Goal: Find specific page/section: Find specific page/section

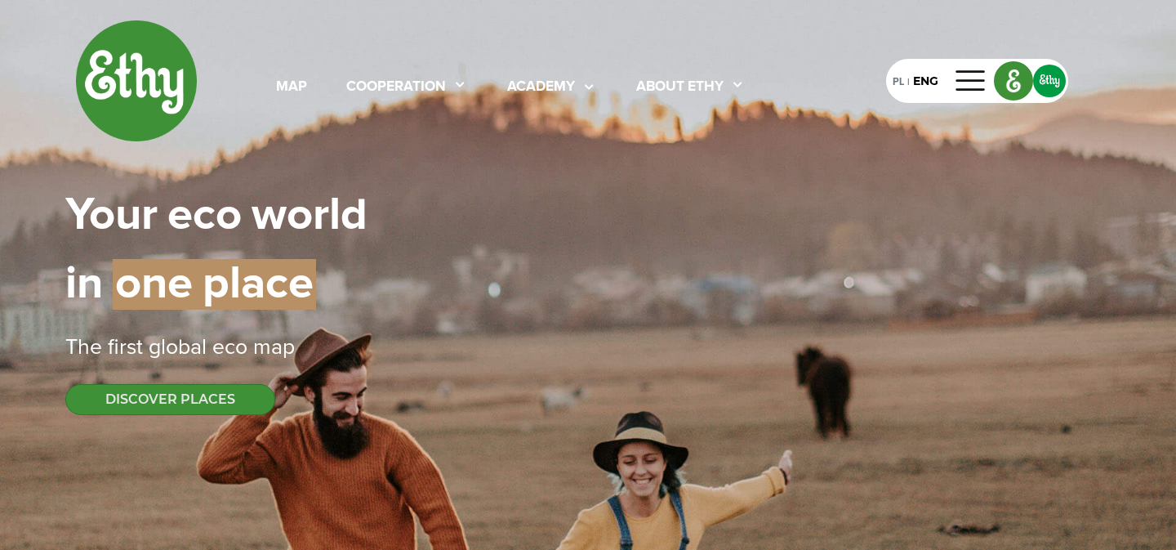
select select
click at [291, 87] on div "map" at bounding box center [291, 87] width 31 height 21
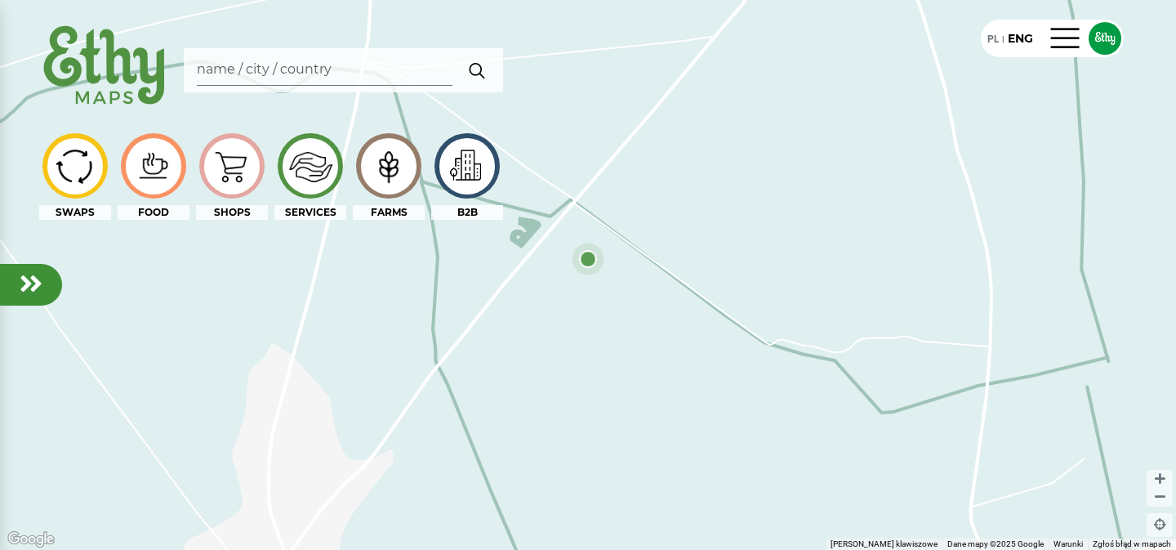
click at [799, 225] on div at bounding box center [588, 275] width 1176 height 550
click at [740, 170] on div at bounding box center [588, 275] width 1176 height 550
click at [309, 167] on img at bounding box center [310, 166] width 55 height 54
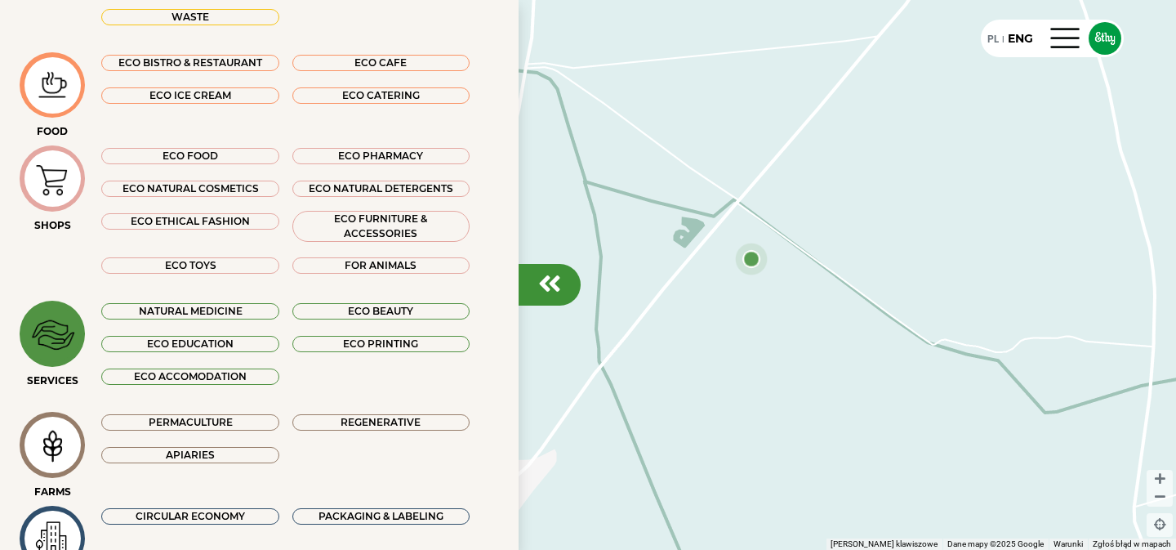
scroll to position [208, 0]
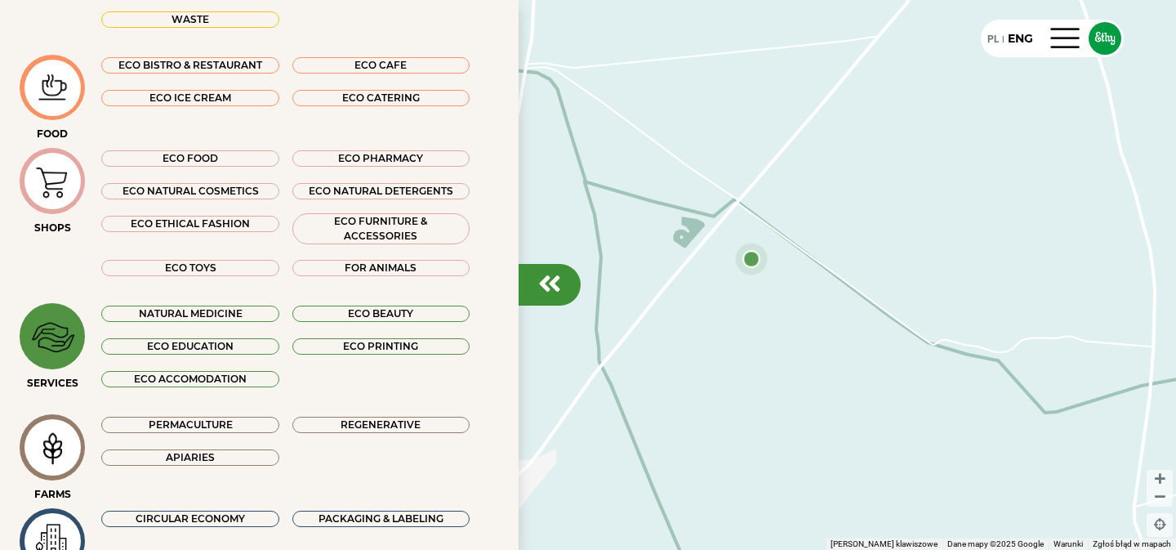
click at [243, 377] on div "ECO ACCOMODATION" at bounding box center [189, 379] width 177 height 16
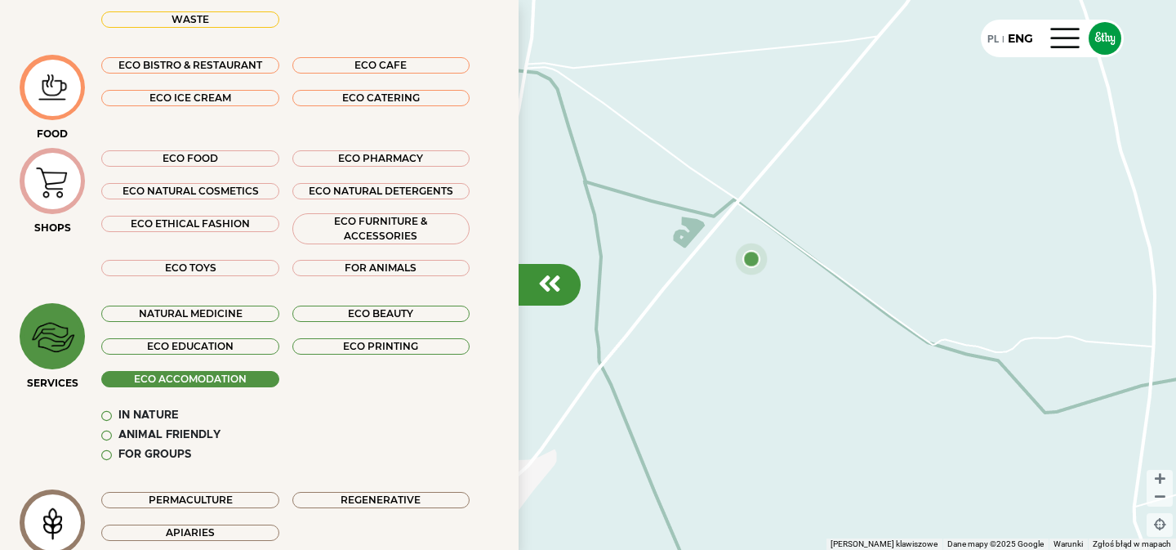
click at [243, 376] on div "ECO ACCOMODATION" at bounding box center [189, 379] width 177 height 16
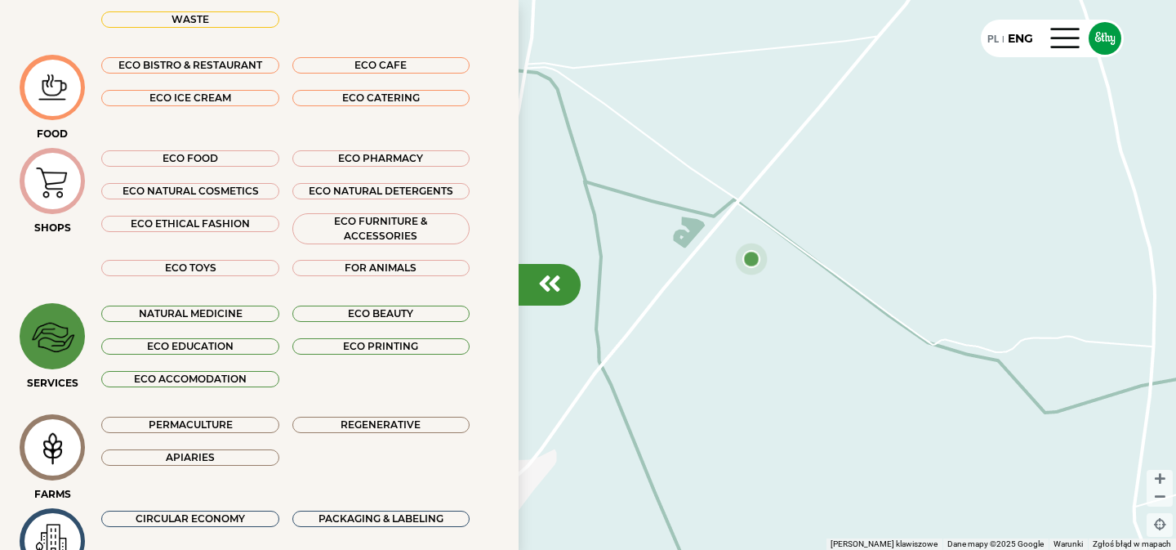
scroll to position [271, 0]
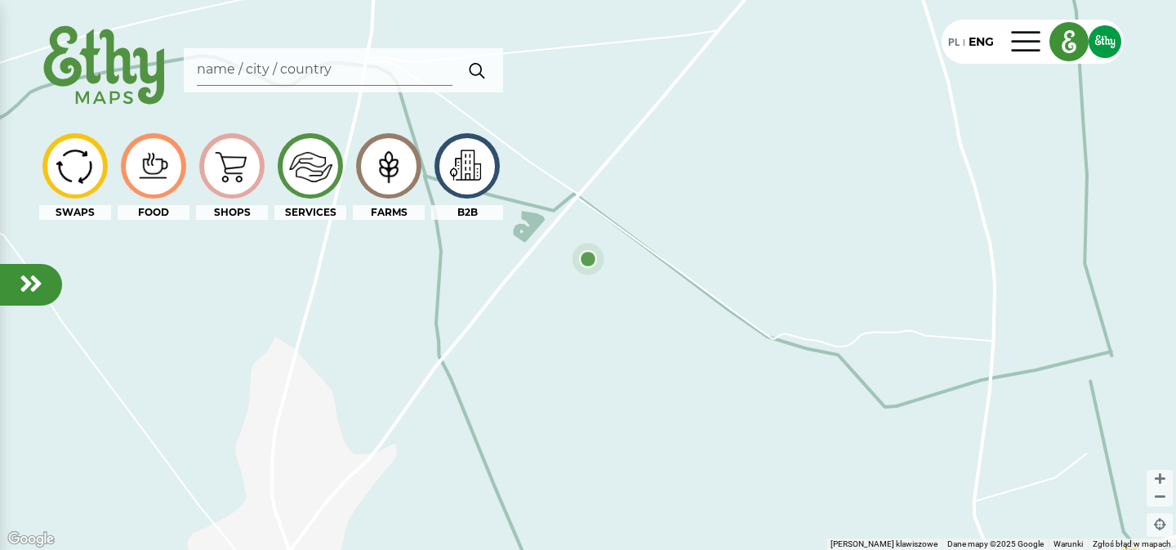
click at [17, 286] on div at bounding box center [31, 285] width 62 height 42
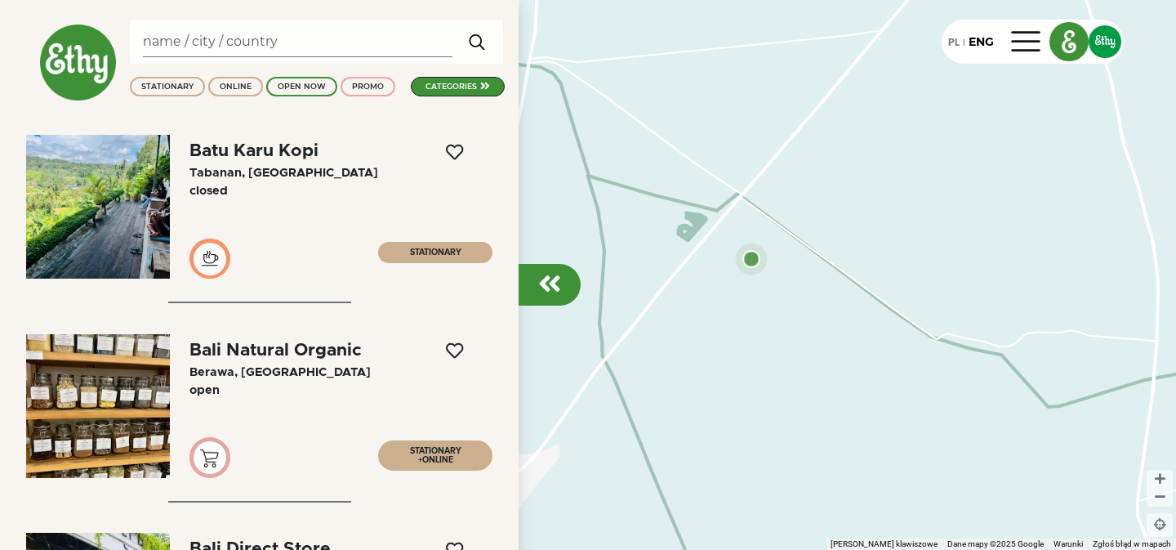
click at [545, 286] on em at bounding box center [549, 283] width 23 height 26
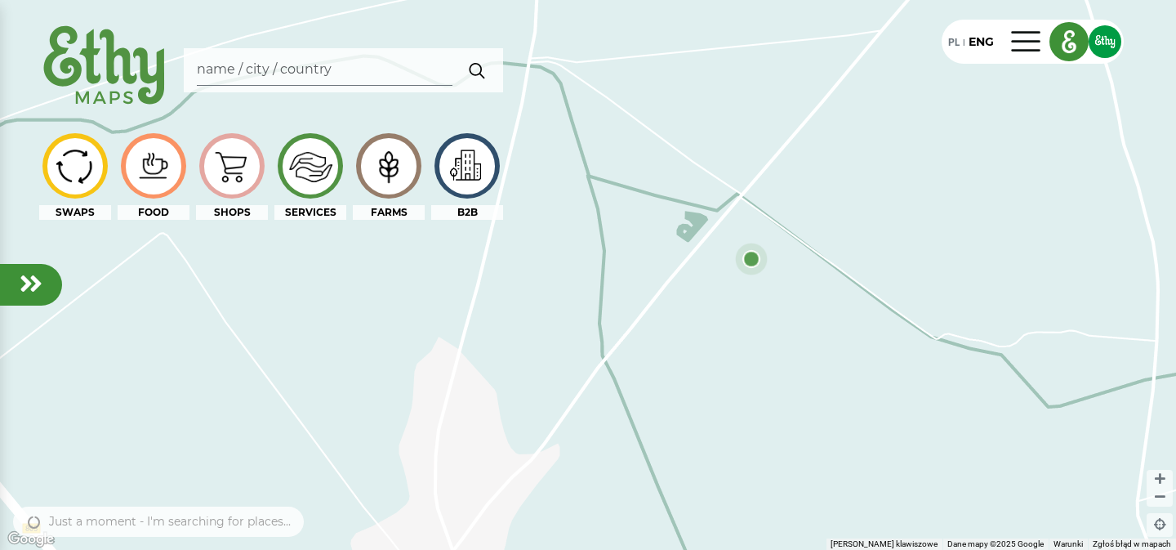
click at [404, 180] on div at bounding box center [389, 166] width 56 height 56
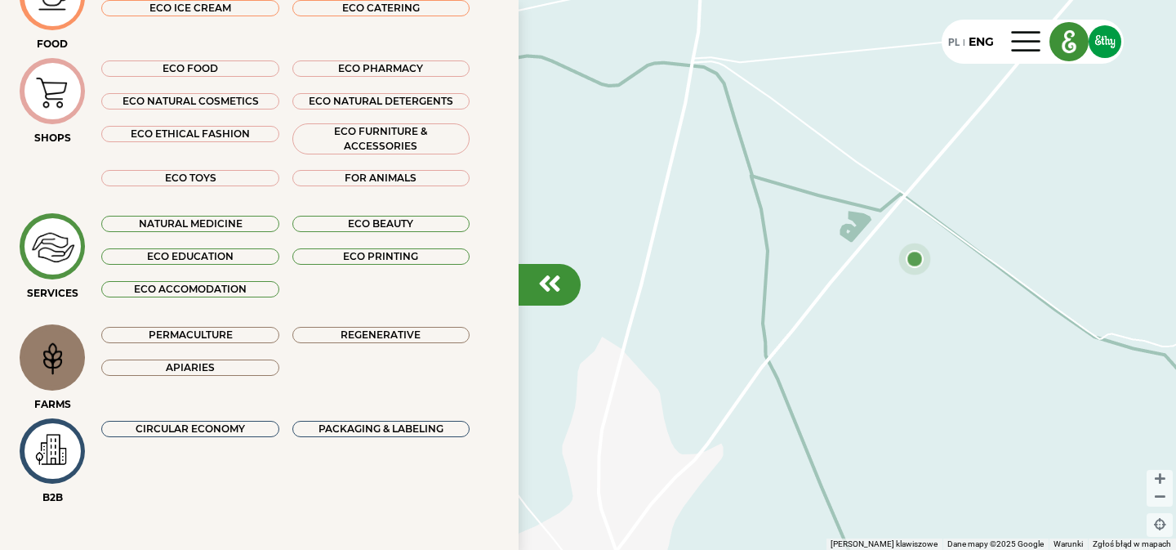
scroll to position [299, 0]
click at [251, 289] on div "ECO ACCOMODATION" at bounding box center [189, 288] width 177 height 16
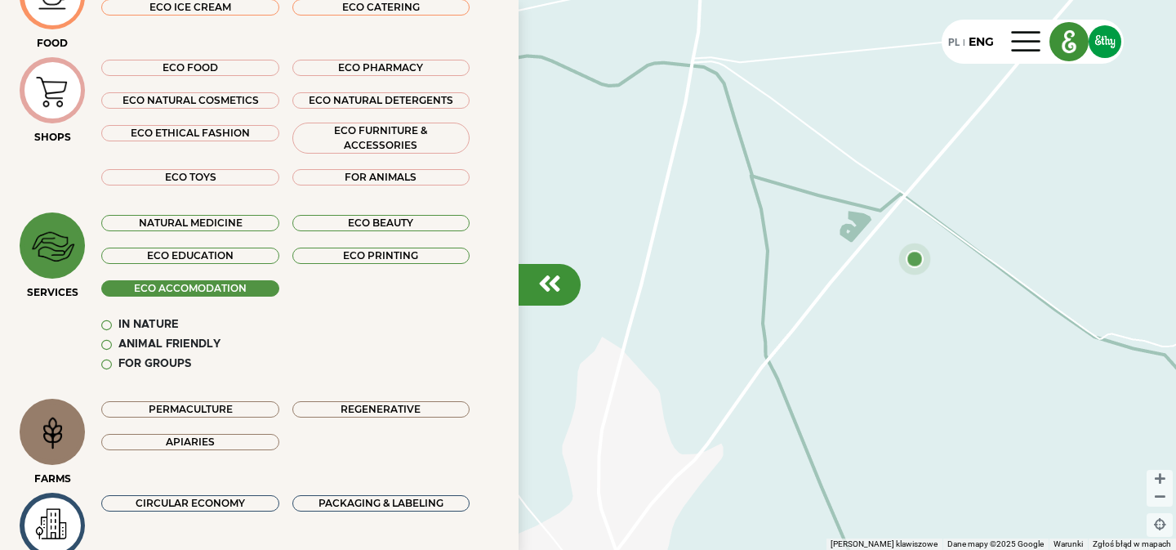
click at [140, 323] on div "In Nature" at bounding box center [148, 325] width 60 height 16
click at [155, 345] on div "Animal friendly" at bounding box center [169, 344] width 102 height 16
click at [158, 372] on div "NATURAL MEDICINE ECO BEAUTY ECO EDUCATION ECO PRINTING ECO ACCOMODATION In Natu…" at bounding box center [285, 298] width 394 height 173
click at [156, 367] on div "For groups" at bounding box center [154, 364] width 73 height 16
click at [160, 290] on div "ECO ACCOMODATION" at bounding box center [189, 288] width 177 height 16
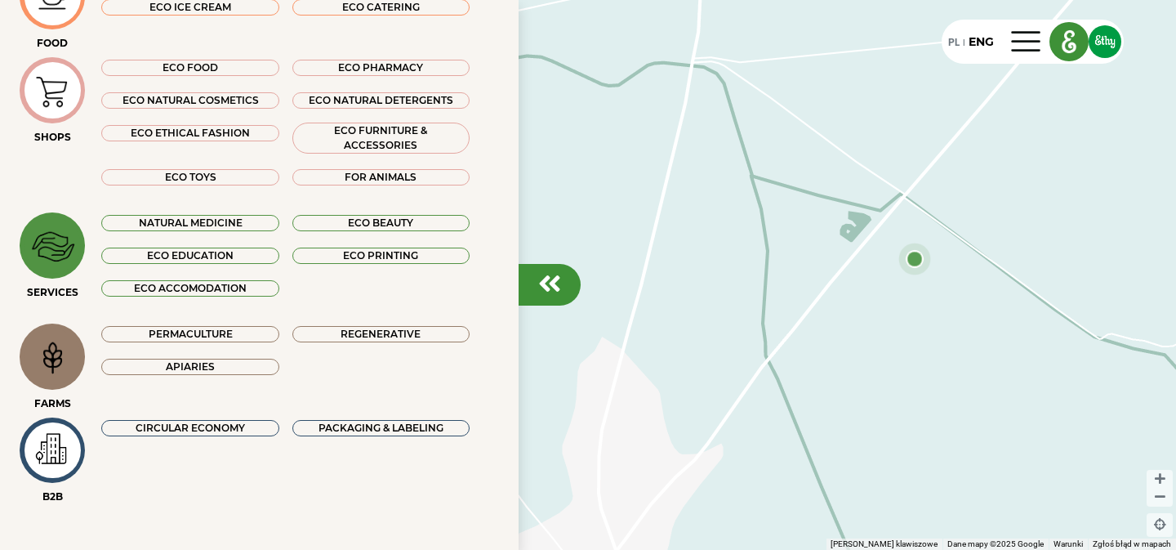
click at [71, 245] on img at bounding box center [52, 246] width 55 height 54
click at [60, 340] on div at bounding box center [52, 356] width 56 height 56
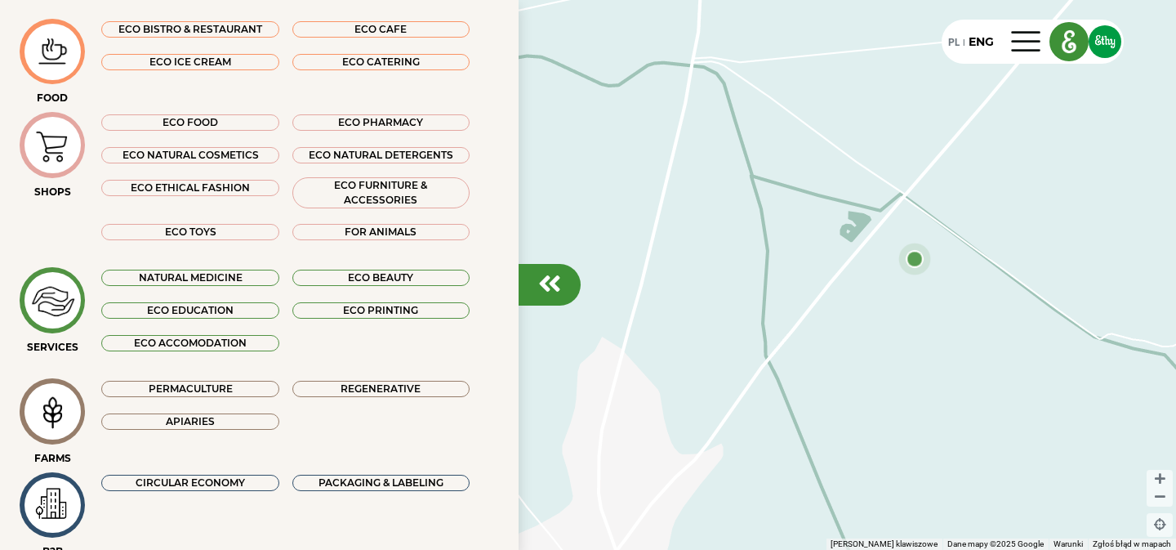
scroll to position [243, 0]
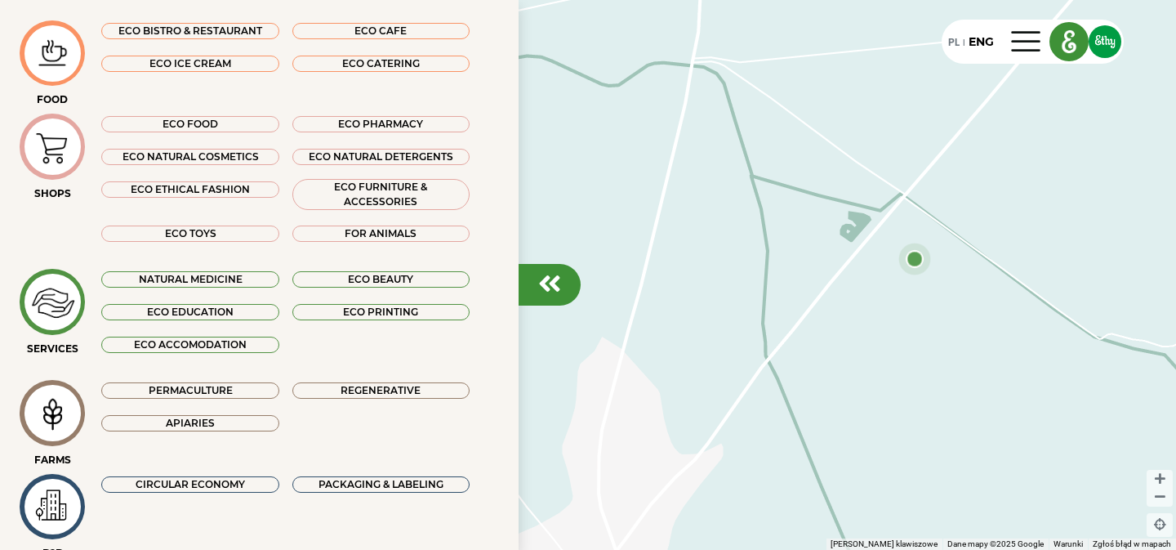
click at [402, 308] on div "ECO PRINTING" at bounding box center [380, 312] width 177 height 16
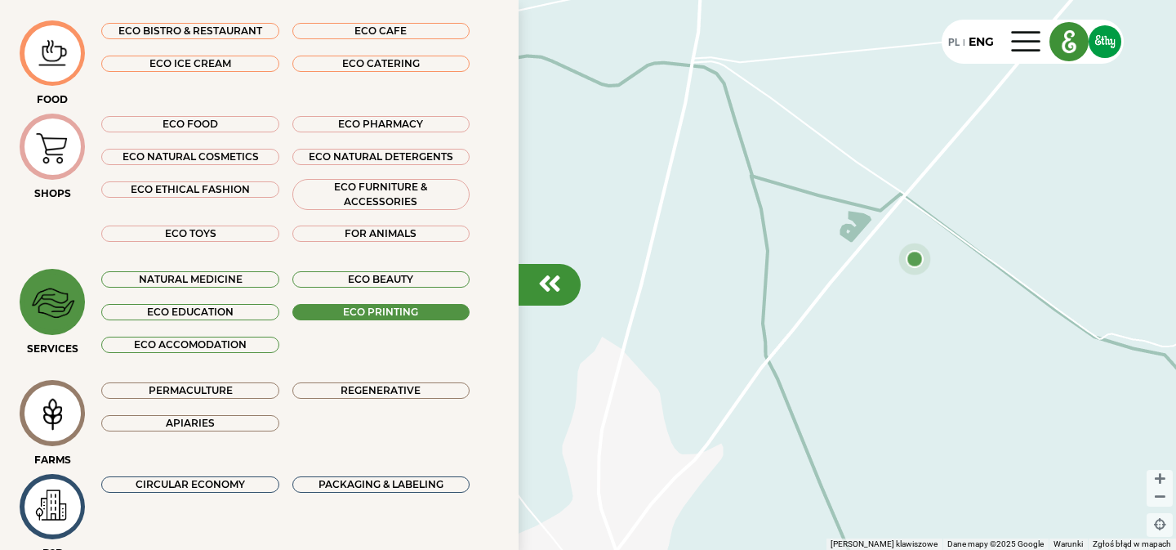
click at [345, 308] on div "ECO PRINTING" at bounding box center [380, 312] width 177 height 16
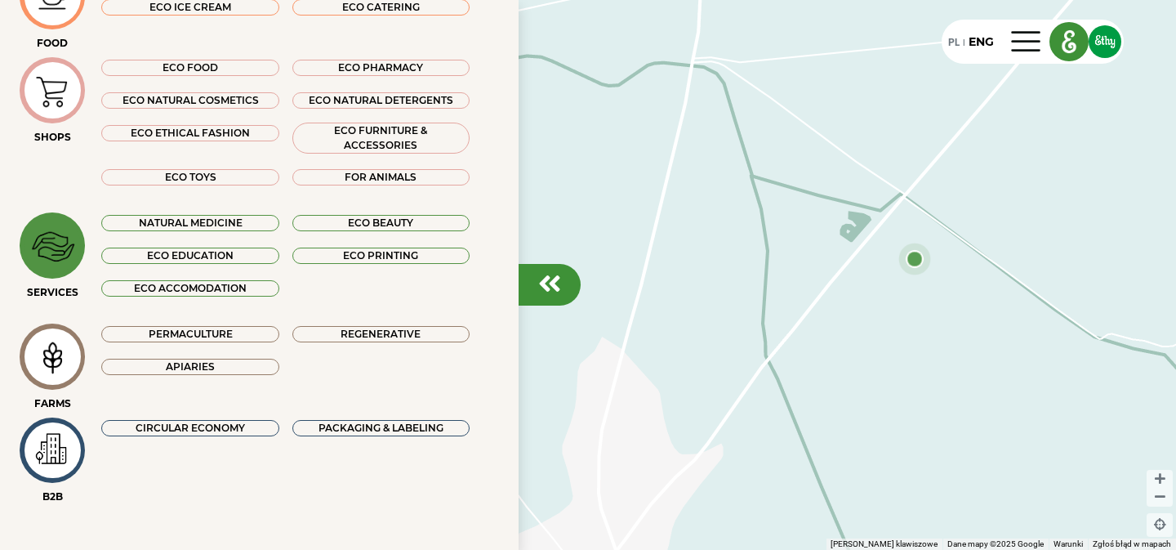
scroll to position [0, 0]
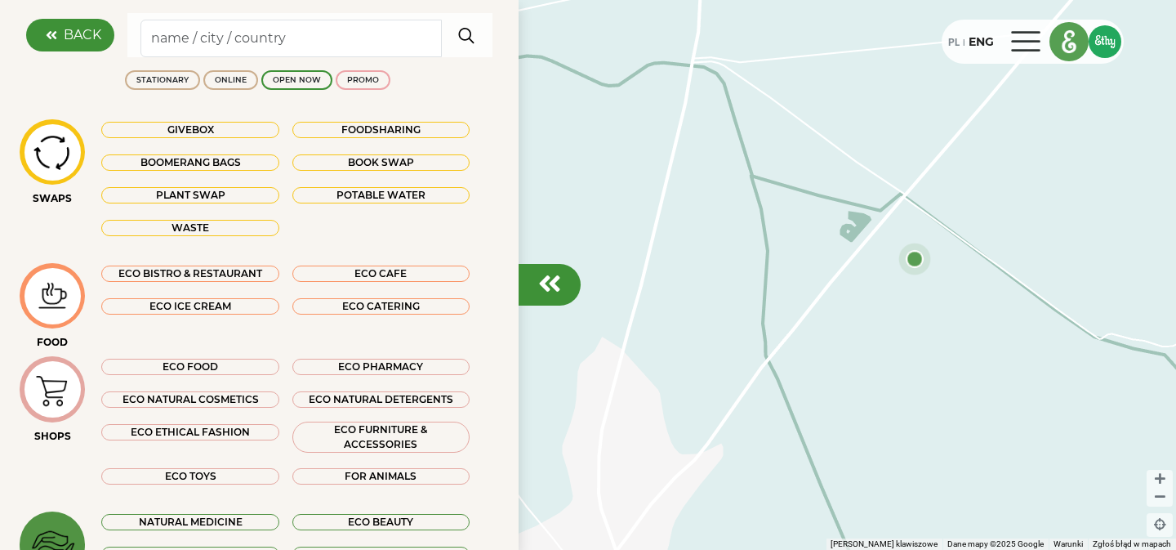
click at [959, 42] on div "PL" at bounding box center [953, 42] width 11 height 18
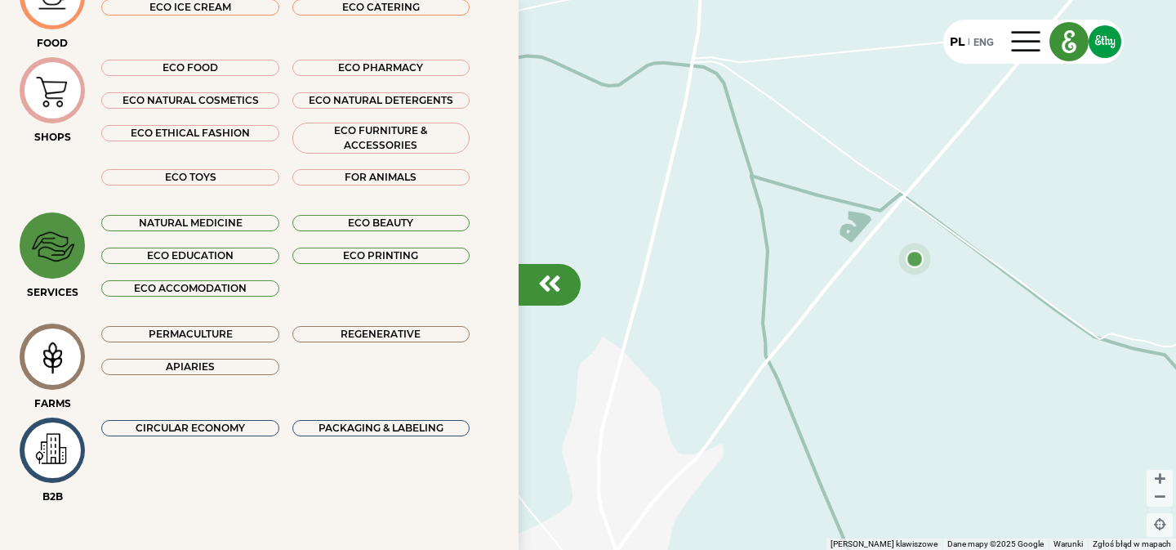
click at [189, 424] on div "CIRCULAR ECONOMY" at bounding box center [189, 428] width 177 height 16
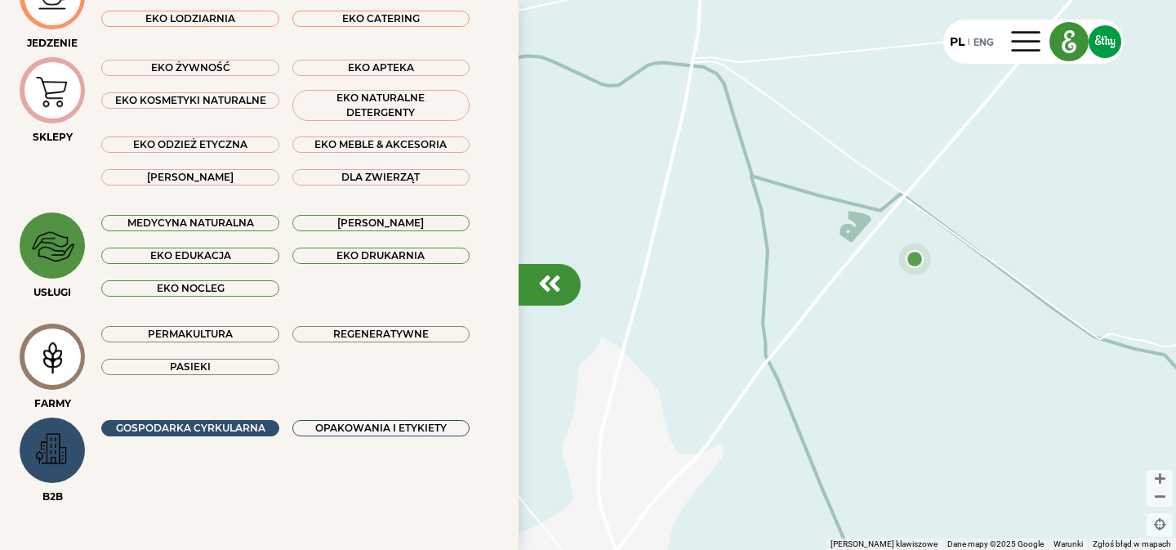
click at [340, 428] on div "OPAKOWANIA I ETYKIETY" at bounding box center [380, 428] width 177 height 16
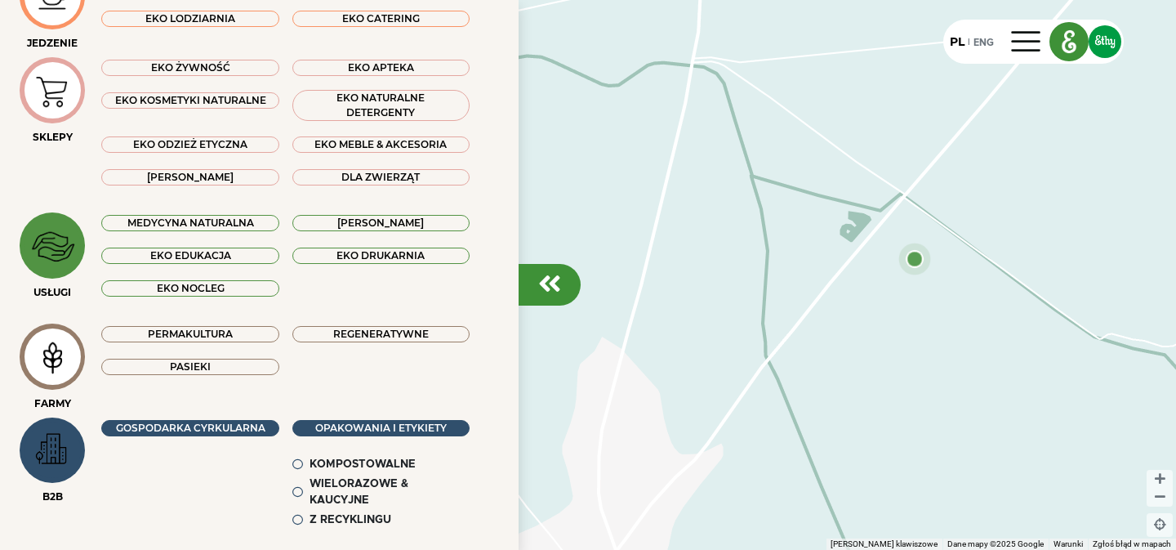
click at [253, 430] on div "GOSPODARKA CYRKULARNA" at bounding box center [189, 428] width 177 height 16
click at [322, 430] on div "OPAKOWANIA I ETYKIETY" at bounding box center [380, 428] width 177 height 16
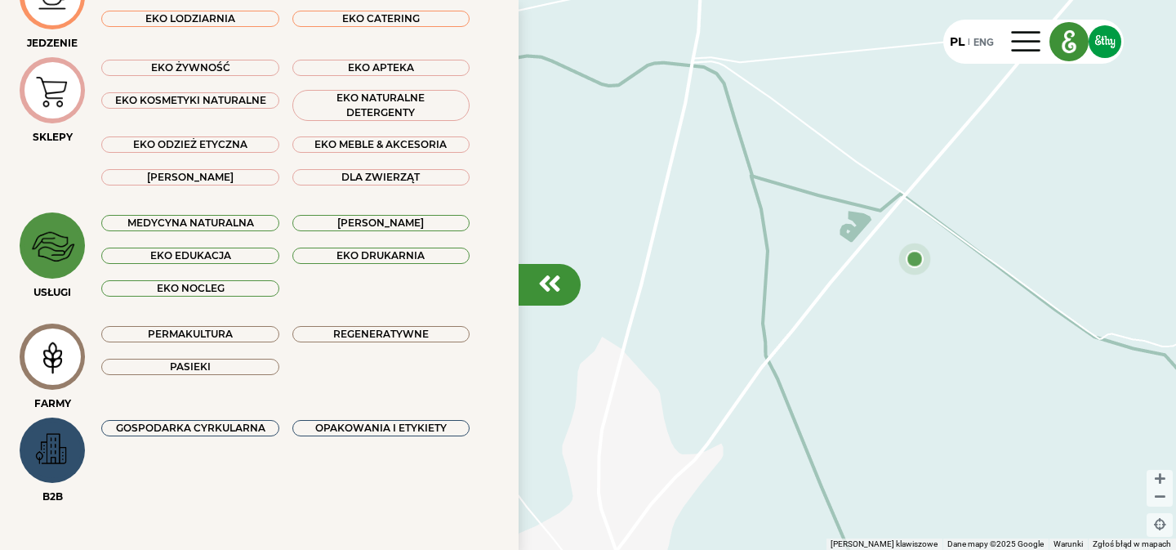
click at [71, 444] on img at bounding box center [52, 449] width 55 height 48
click at [71, 443] on img at bounding box center [52, 449] width 55 height 48
click at [152, 428] on div "GOSPODARKA CYRKULARNA" at bounding box center [189, 428] width 177 height 16
click at [49, 458] on img at bounding box center [52, 449] width 55 height 48
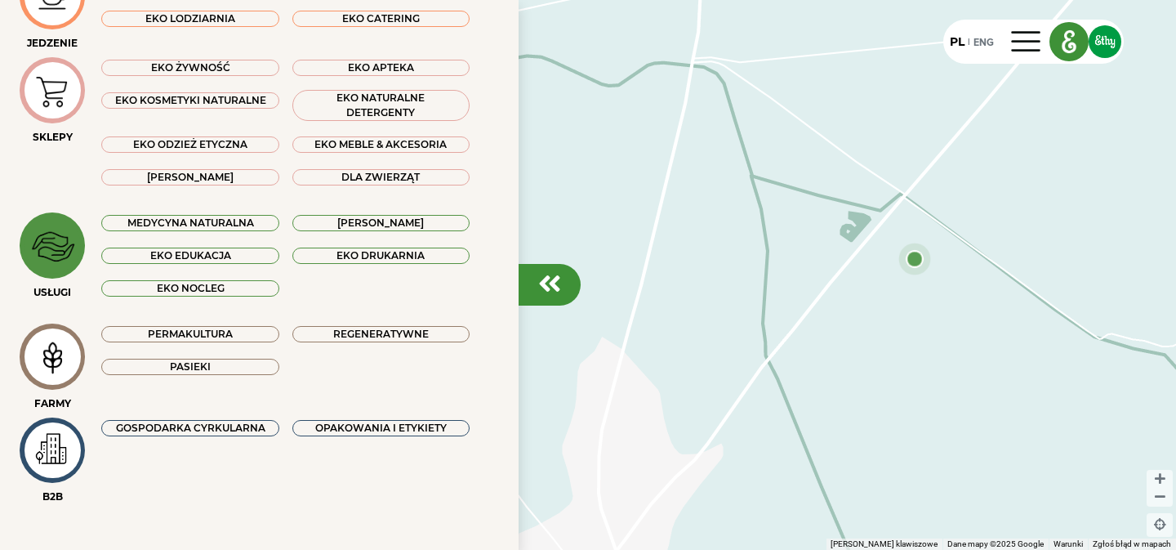
click at [176, 430] on div "GOSPODARKA CYRKULARNA" at bounding box center [189, 428] width 177 height 16
click at [173, 428] on div "GOSPODARKA CYRKULARNA" at bounding box center [189, 428] width 177 height 16
click at [43, 456] on img at bounding box center [52, 449] width 55 height 48
click at [185, 425] on div "GOSPODARKA CYRKULARNA" at bounding box center [189, 428] width 177 height 16
click at [258, 424] on div "GOSPODARKA CYRKULARNA" at bounding box center [189, 428] width 177 height 16
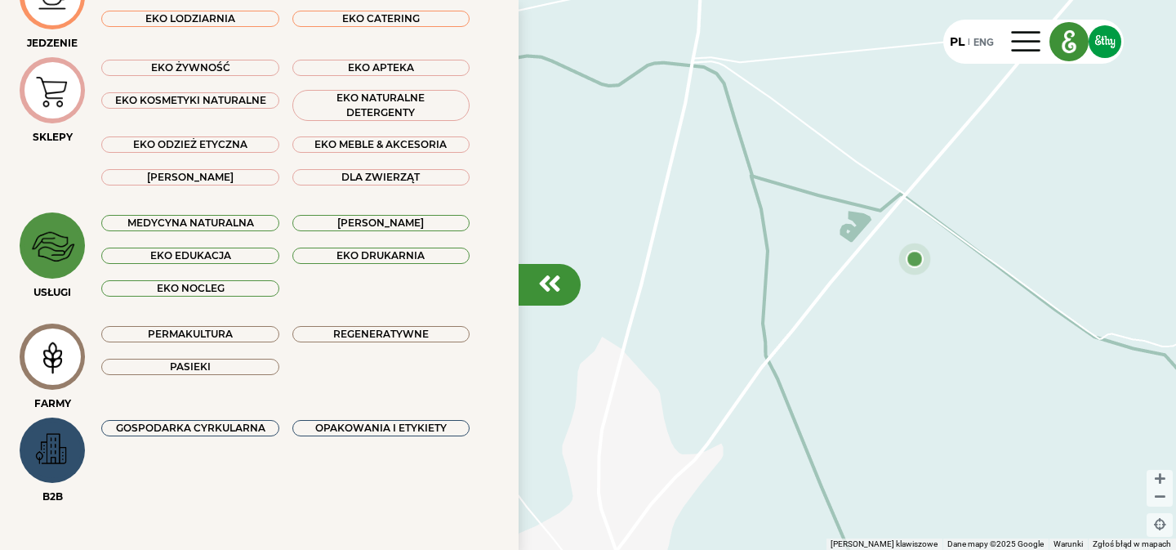
click at [78, 458] on img at bounding box center [52, 449] width 55 height 48
click at [43, 242] on img at bounding box center [52, 246] width 55 height 54
click at [251, 425] on div "GOSPODARKA CYRKULARNA" at bounding box center [189, 428] width 177 height 16
click at [51, 440] on img at bounding box center [52, 449] width 55 height 48
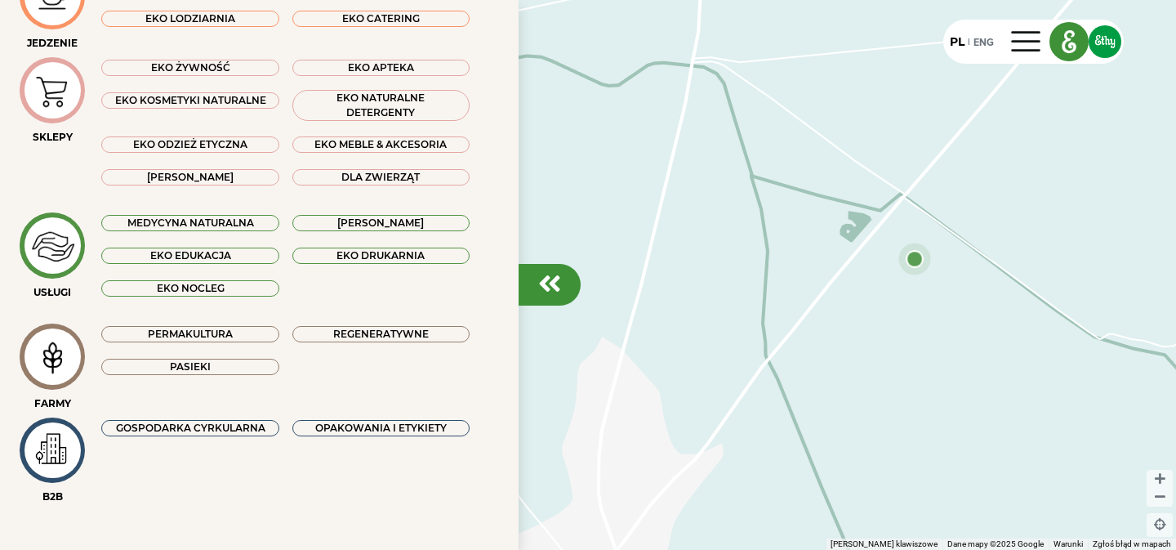
click at [412, 424] on div "OPAKOWANIA I ETYKIETY" at bounding box center [380, 428] width 177 height 16
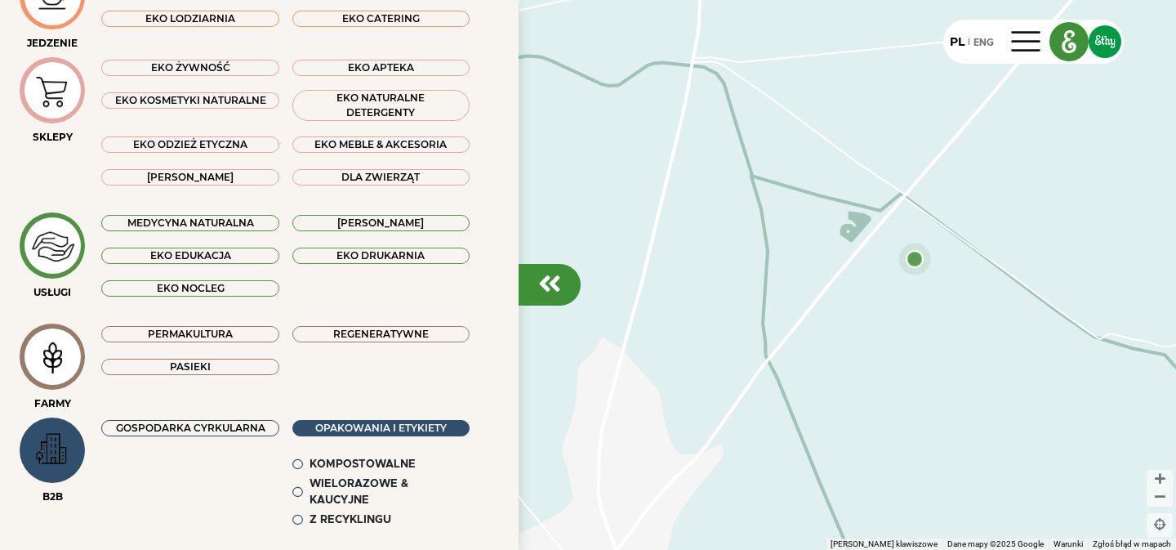
click at [412, 424] on div "OPAKOWANIA I ETYKIETY" at bounding box center [380, 428] width 177 height 16
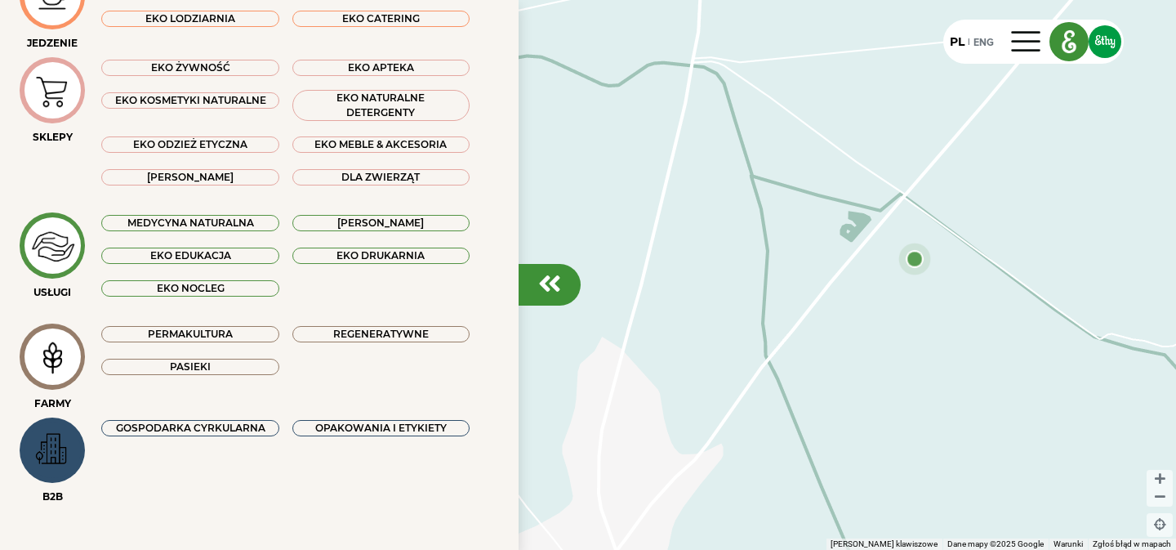
click at [50, 446] on img at bounding box center [52, 449] width 55 height 48
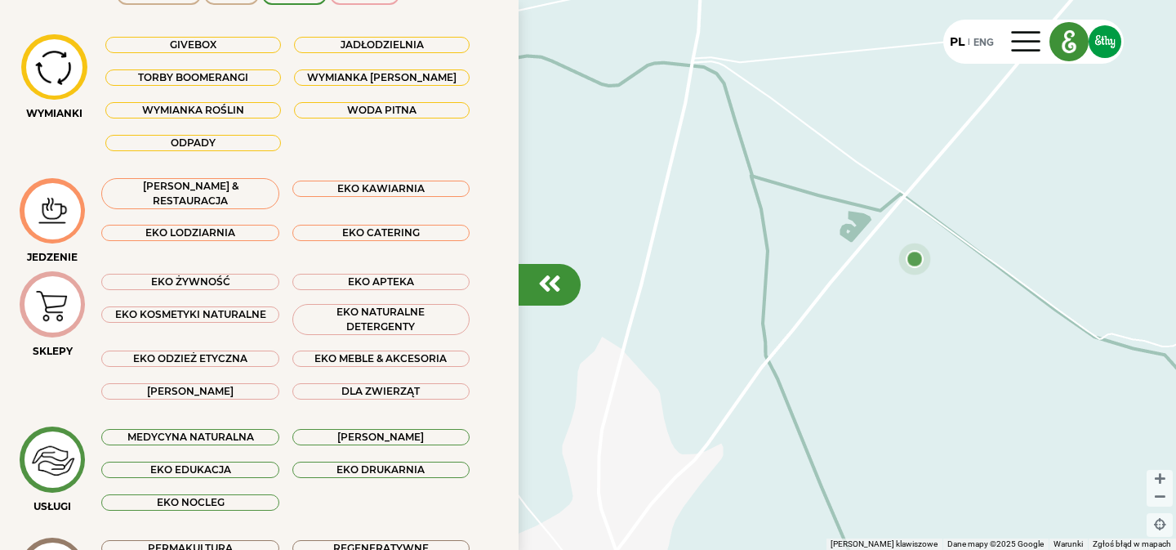
scroll to position [0, 0]
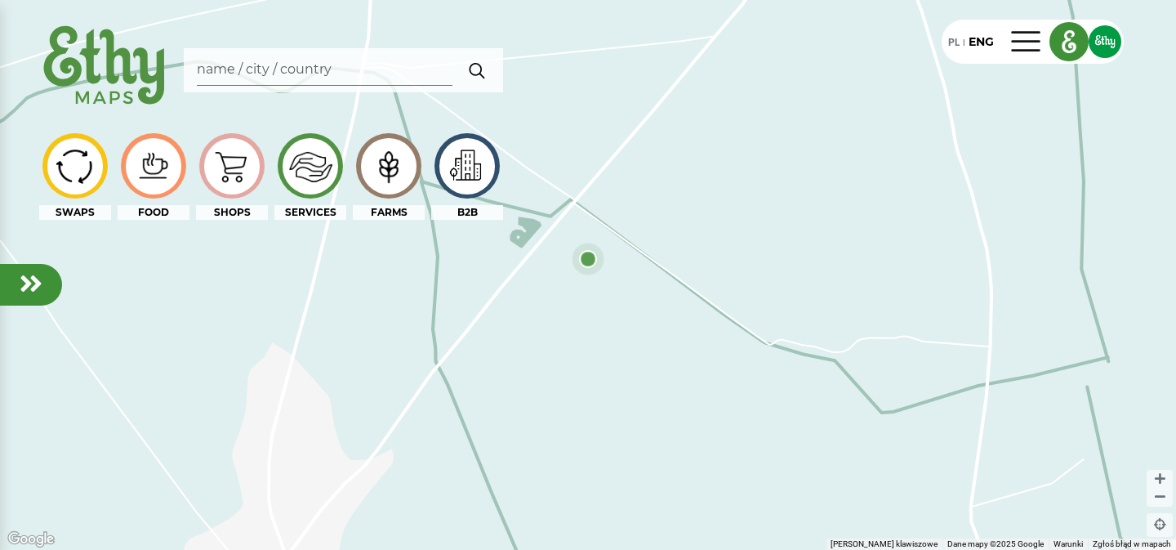
click at [27, 295] on em at bounding box center [31, 283] width 23 height 26
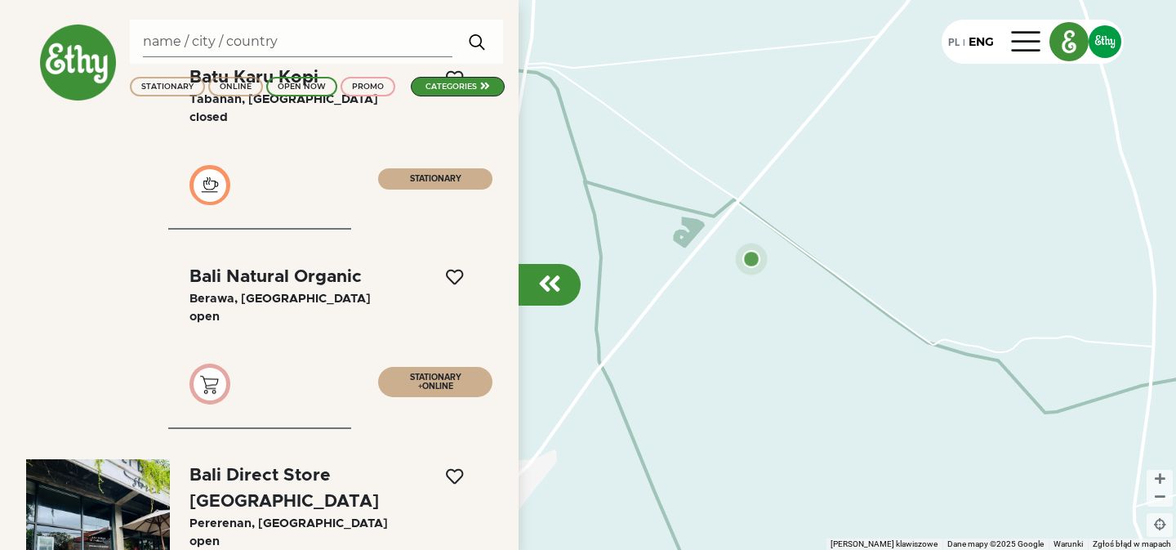
scroll to position [98, 0]
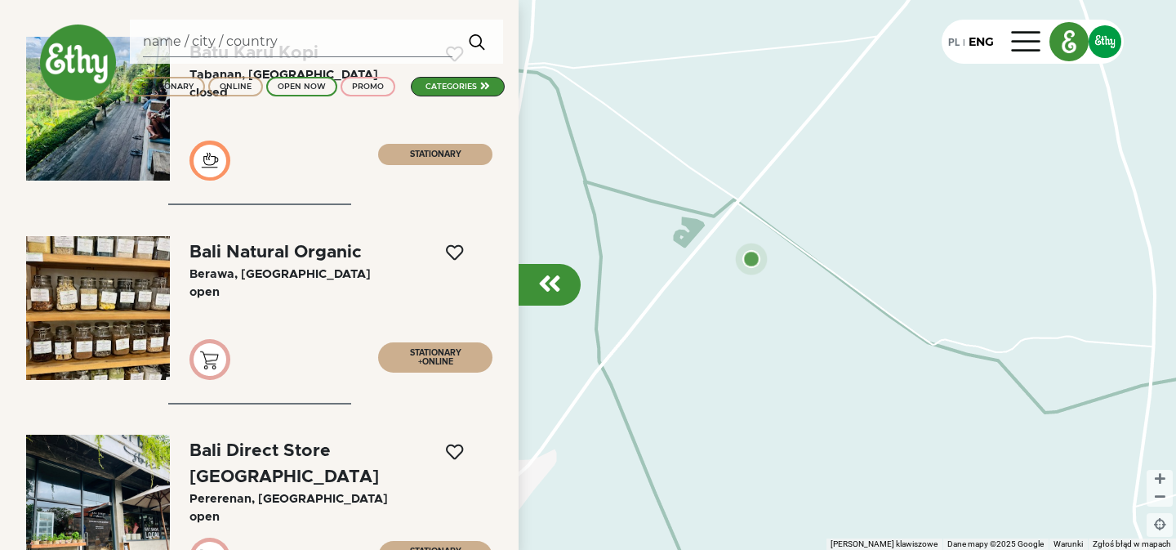
click at [557, 283] on em at bounding box center [549, 283] width 23 height 26
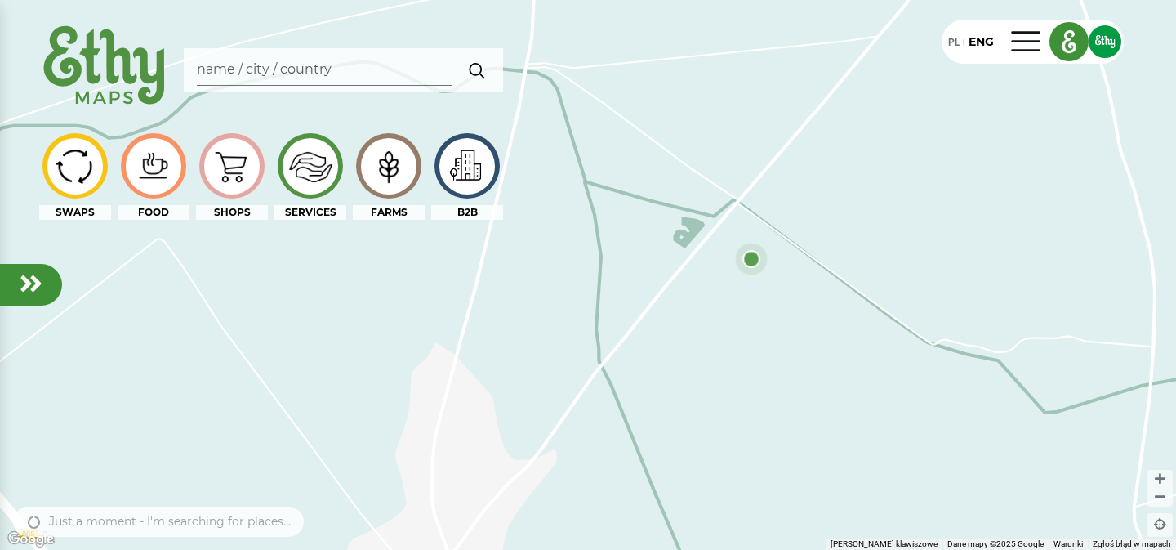
click at [323, 168] on div at bounding box center [311, 166] width 56 height 56
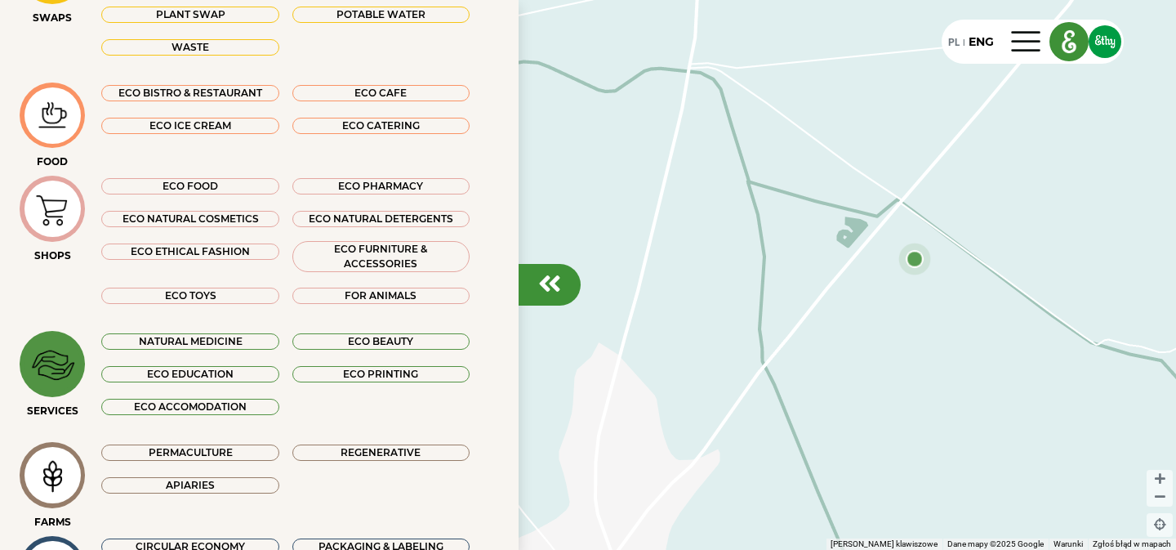
scroll to position [164, 0]
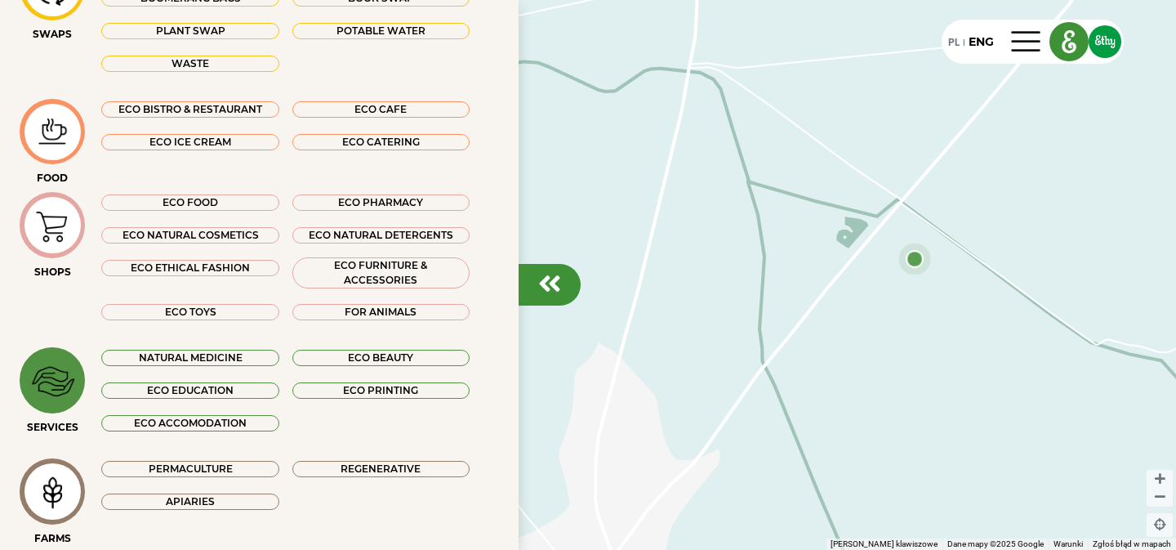
click at [68, 217] on div at bounding box center [52, 225] width 56 height 56
click at [74, 122] on img at bounding box center [52, 132] width 55 height 40
click at [65, 384] on div at bounding box center [52, 380] width 56 height 56
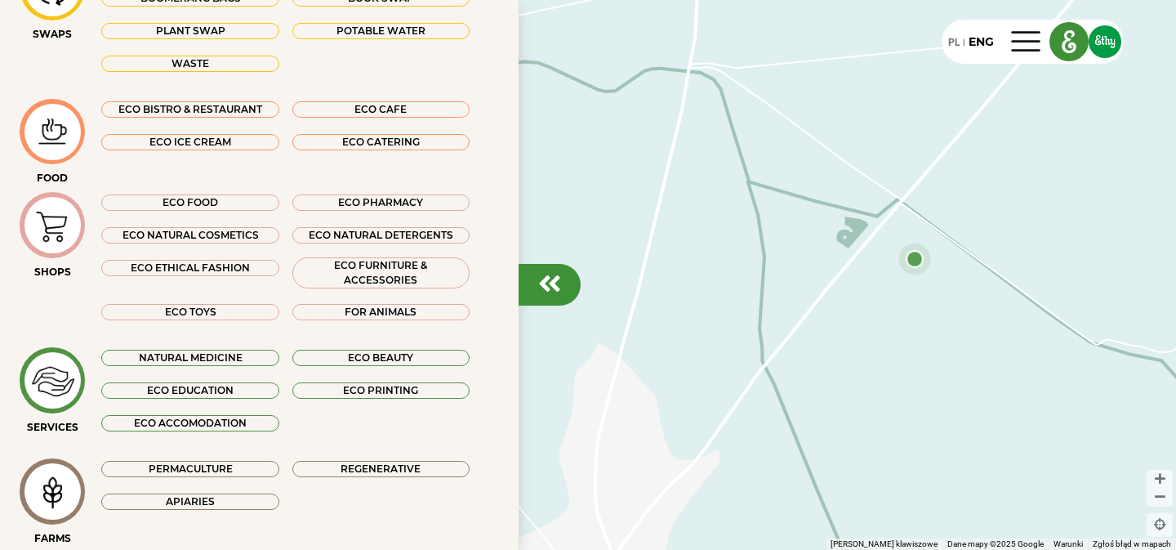
click at [233, 389] on div "ECO EDUCATION" at bounding box center [189, 390] width 177 height 16
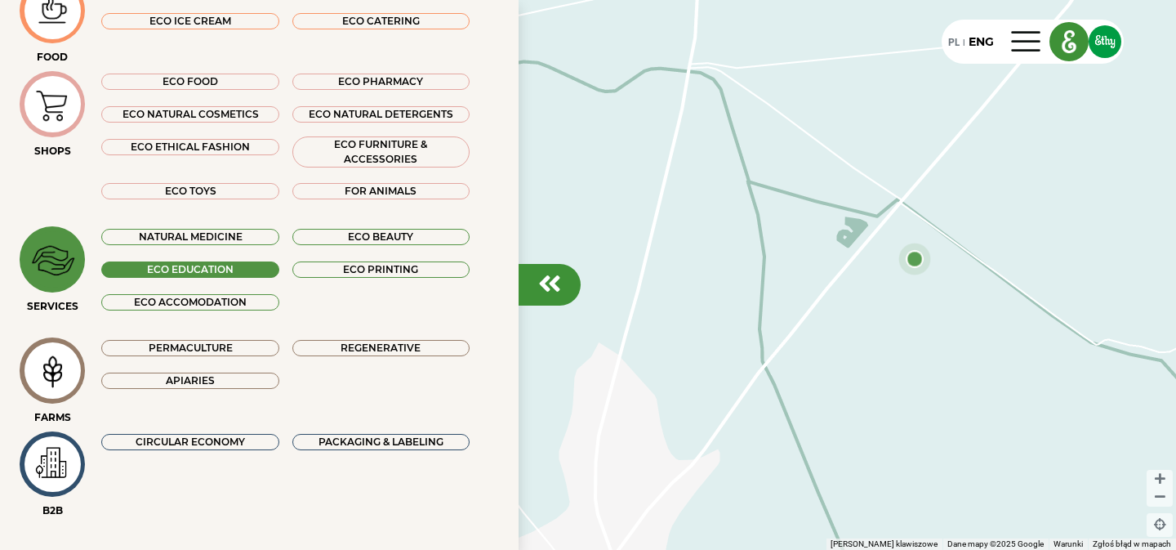
scroll to position [299, 0]
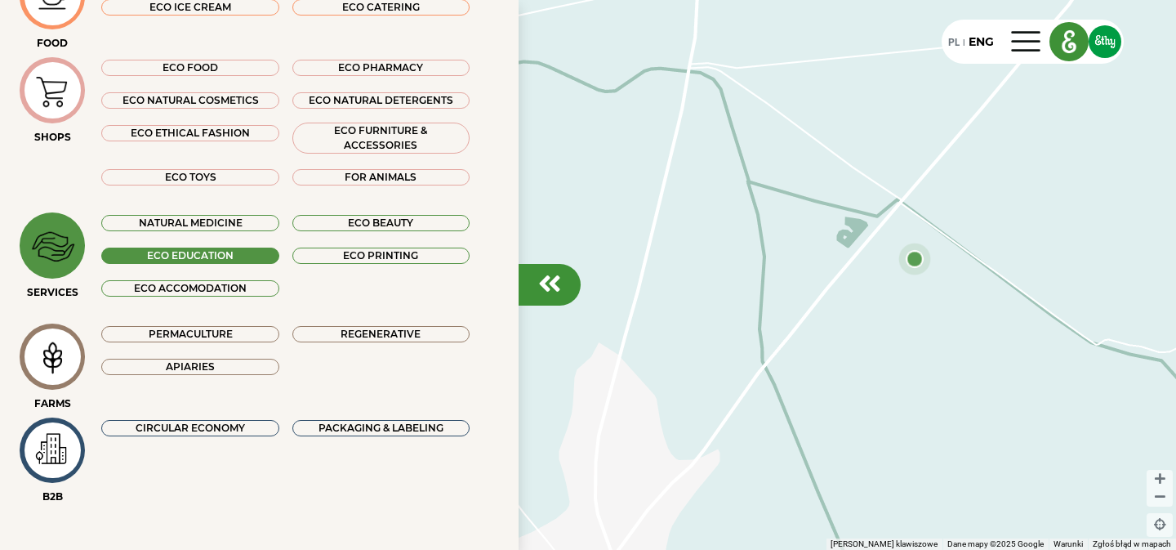
click at [71, 237] on div at bounding box center [52, 245] width 56 height 56
click at [69, 252] on div at bounding box center [52, 245] width 56 height 56
click at [63, 247] on div at bounding box center [52, 245] width 56 height 56
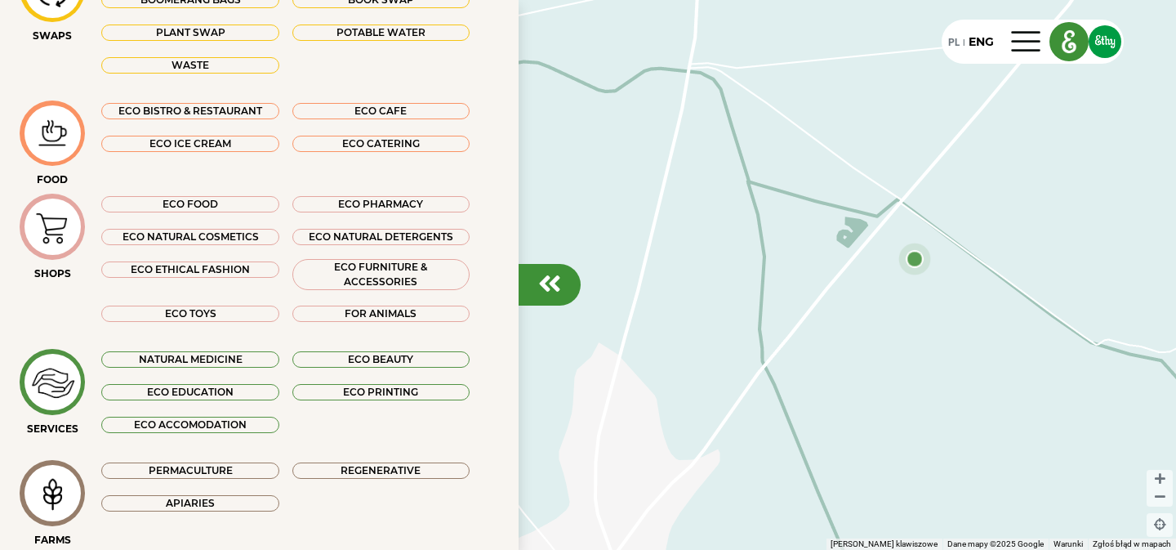
scroll to position [0, 0]
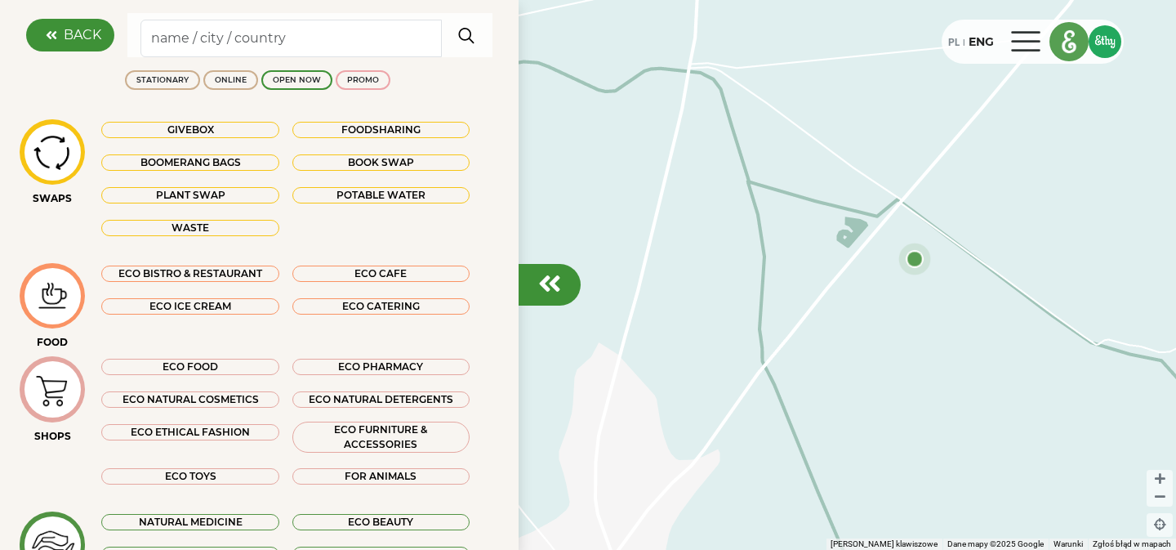
click at [954, 41] on div "PL" at bounding box center [953, 42] width 11 height 18
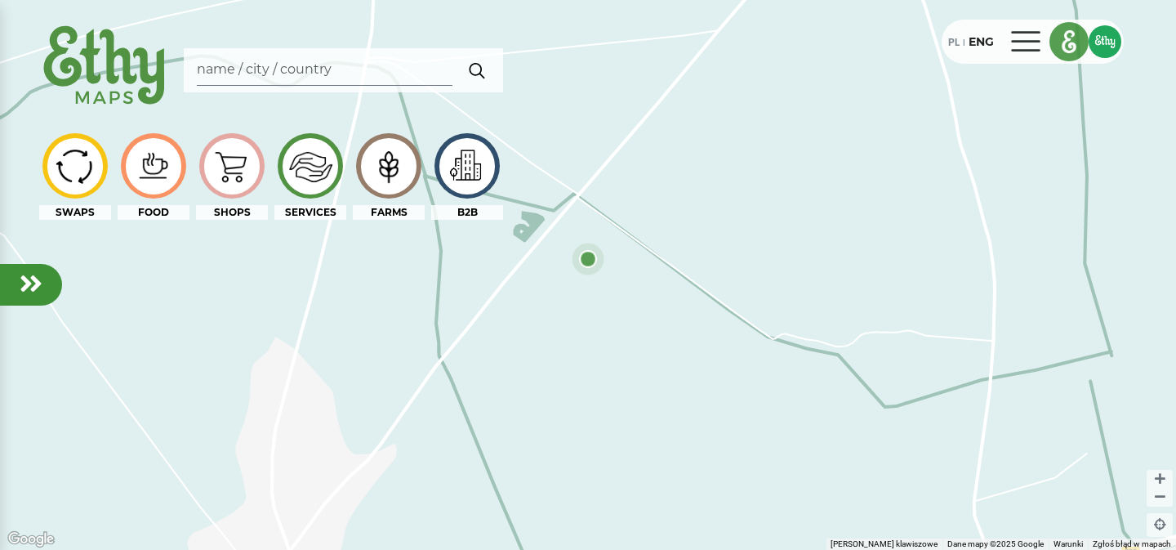
click at [958, 40] on div "PL" at bounding box center [953, 42] width 11 height 18
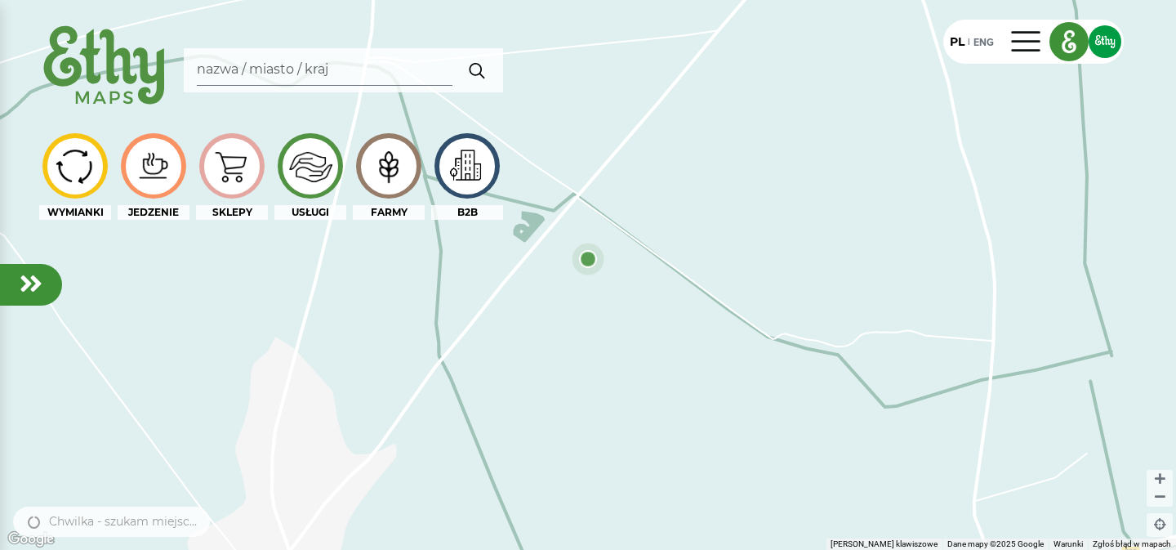
click at [316, 167] on div at bounding box center [311, 166] width 56 height 56
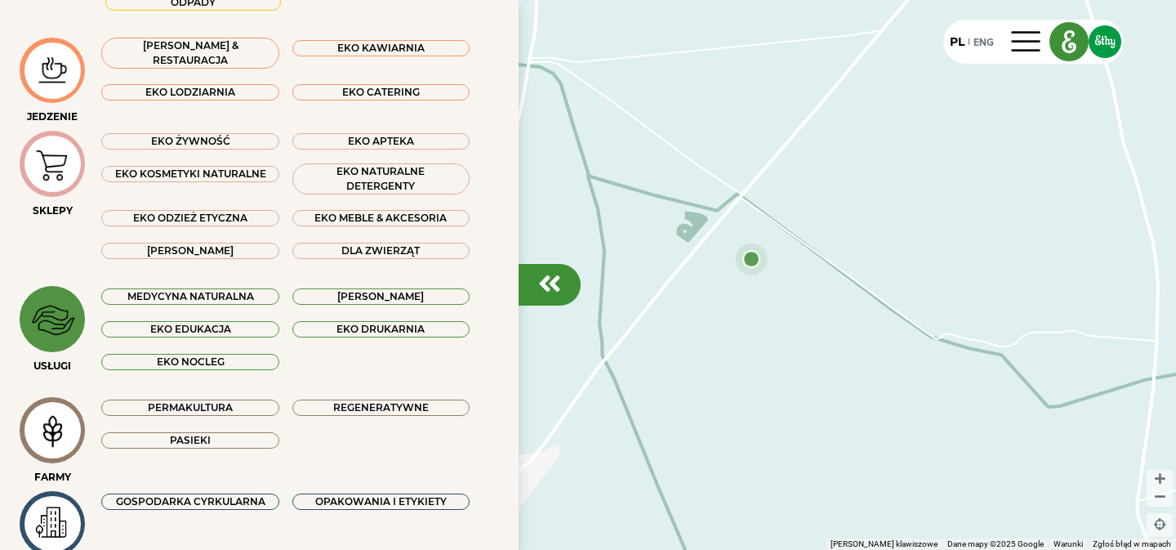
scroll to position [229, 0]
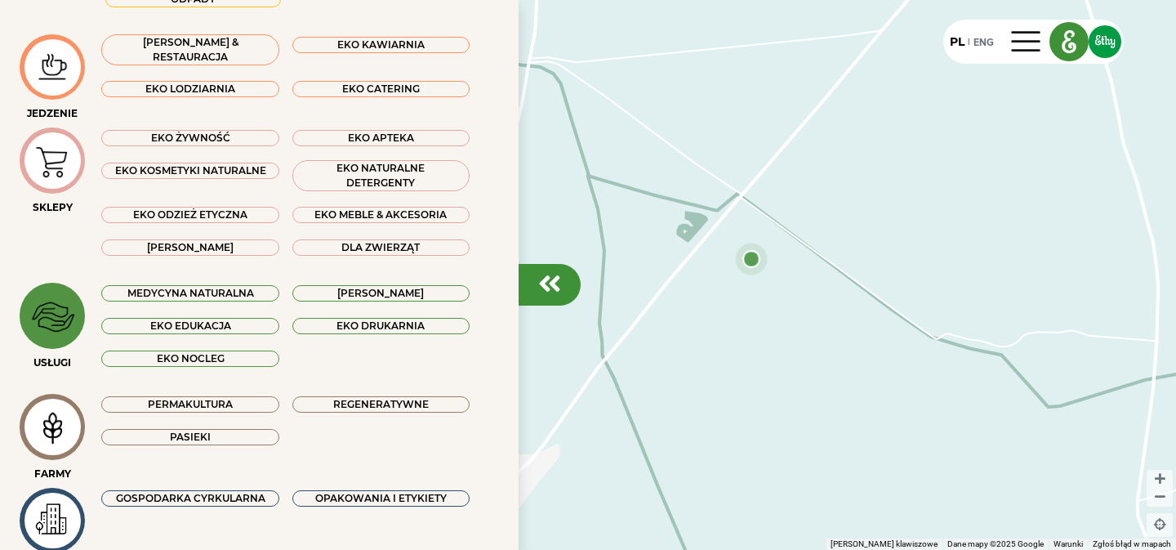
click at [60, 323] on div at bounding box center [52, 315] width 56 height 56
click at [256, 293] on div "MEDYCYNA NATURALNA" at bounding box center [189, 293] width 177 height 16
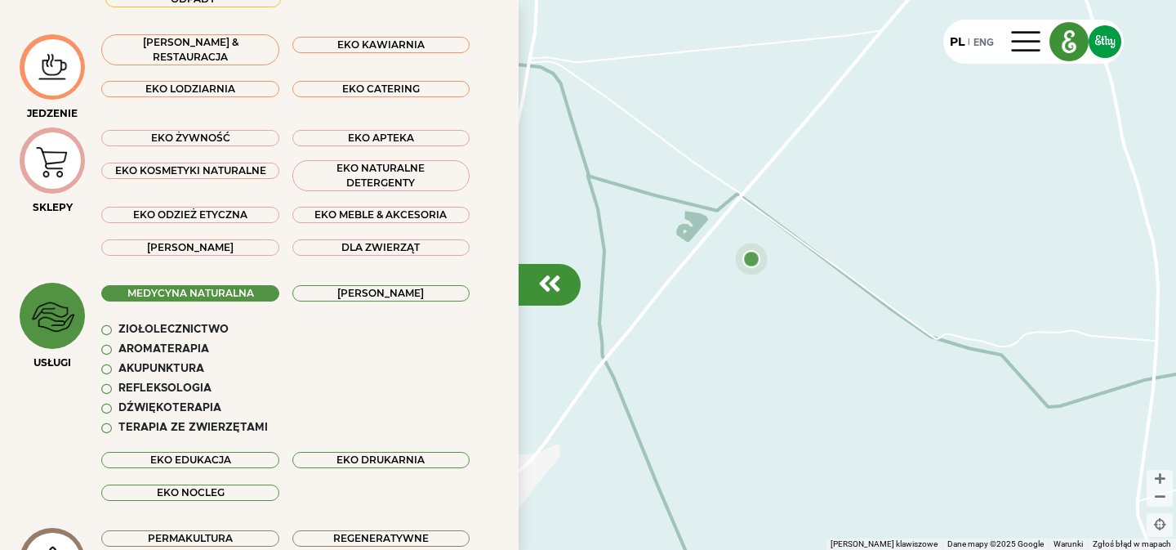
click at [256, 293] on div "MEDYCYNA NATURALNA" at bounding box center [189, 293] width 177 height 16
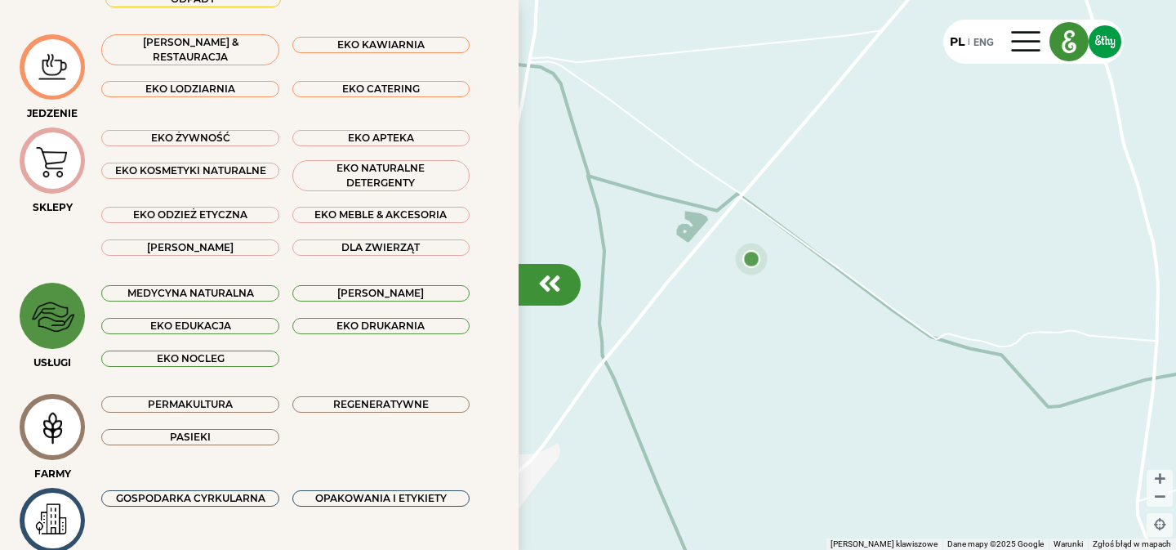
click at [360, 290] on div "[PERSON_NAME]" at bounding box center [380, 293] width 177 height 16
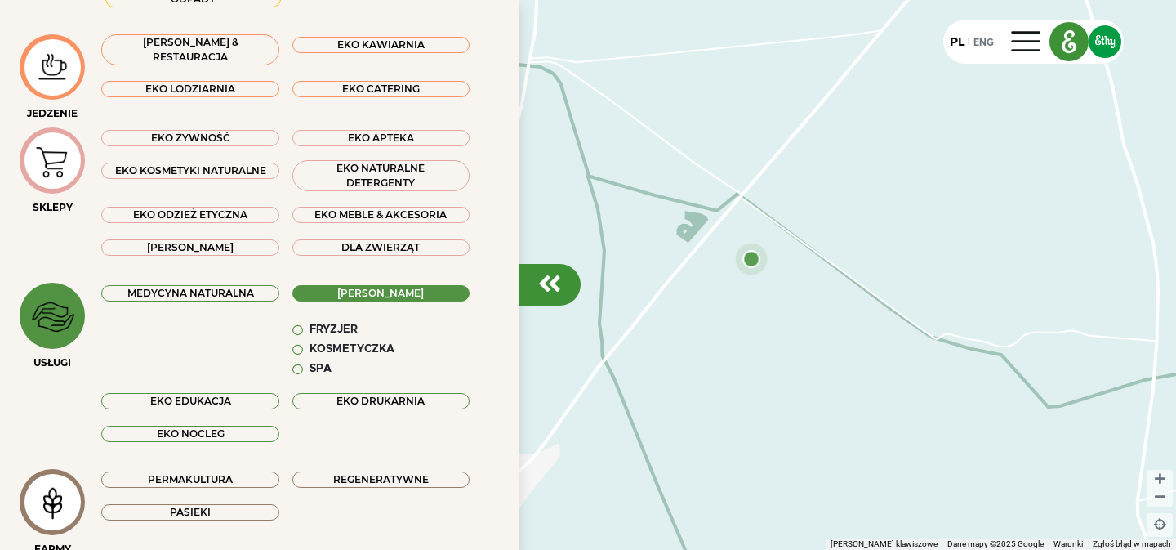
click at [360, 290] on div "[PERSON_NAME]" at bounding box center [380, 293] width 177 height 16
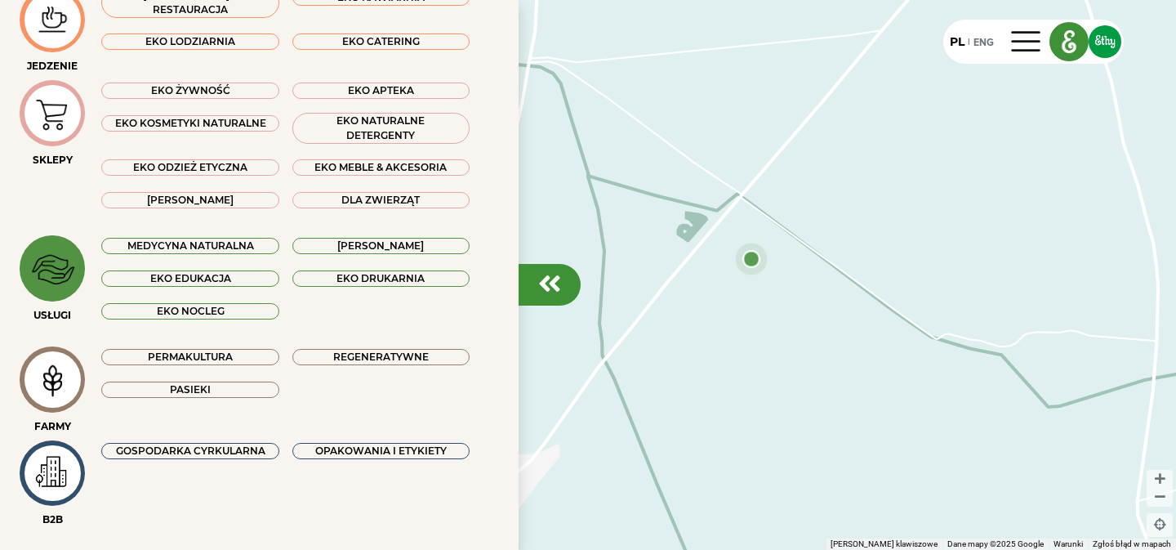
scroll to position [278, 0]
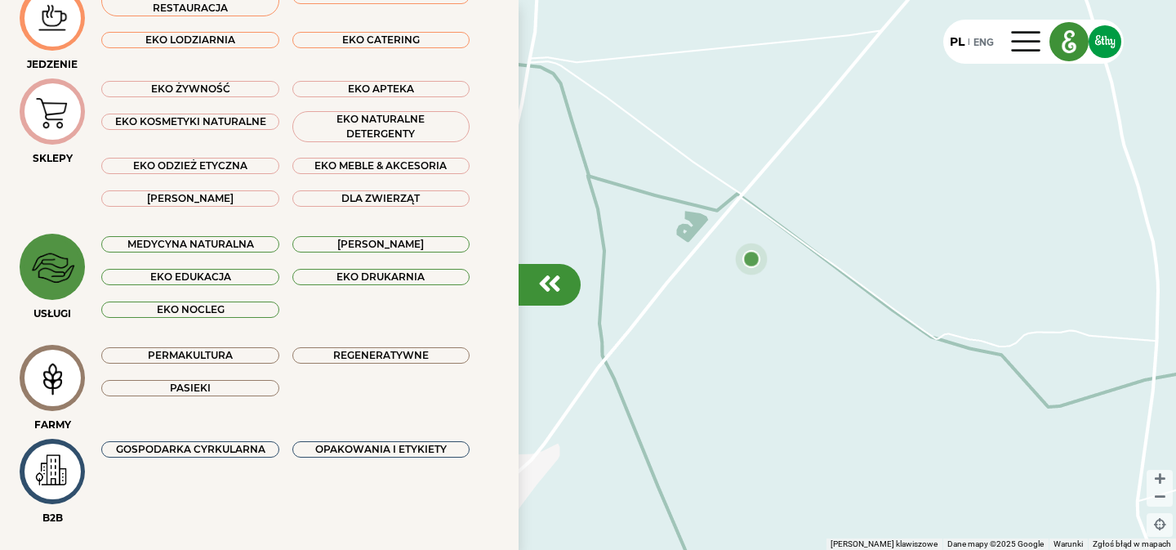
click at [65, 261] on div at bounding box center [52, 266] width 56 height 56
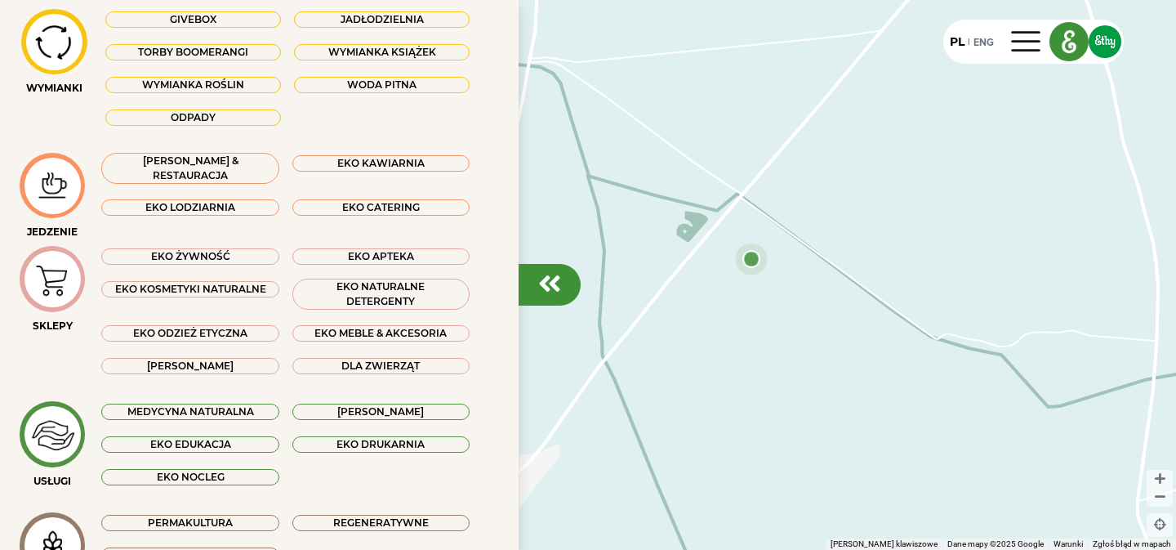
scroll to position [0, 0]
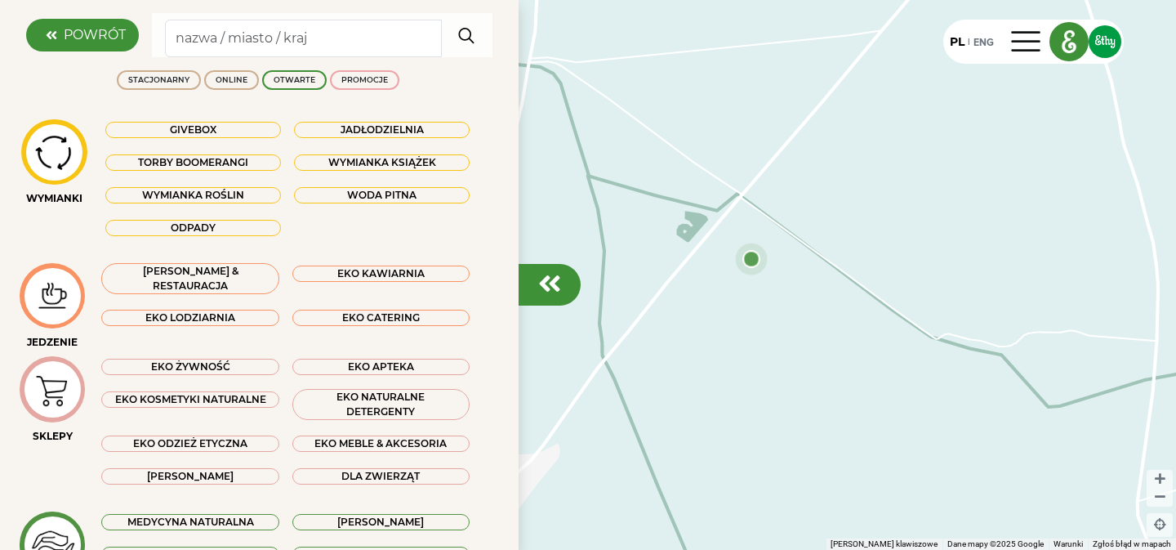
click at [546, 271] on em at bounding box center [549, 283] width 23 height 26
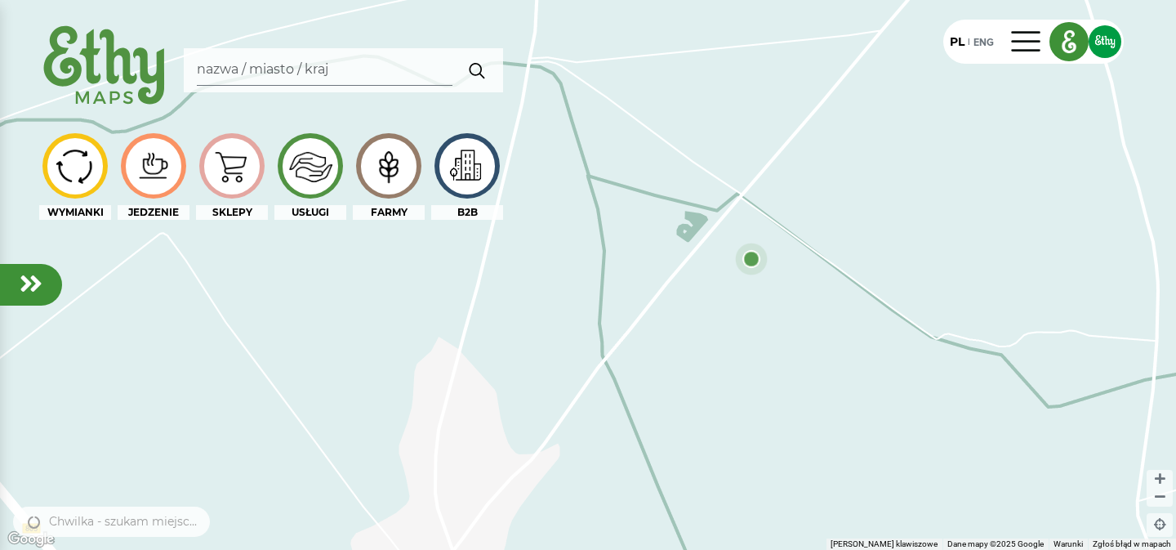
click at [464, 215] on div "B2B" at bounding box center [467, 212] width 72 height 15
click at [484, 214] on div "B2B" at bounding box center [467, 212] width 72 height 15
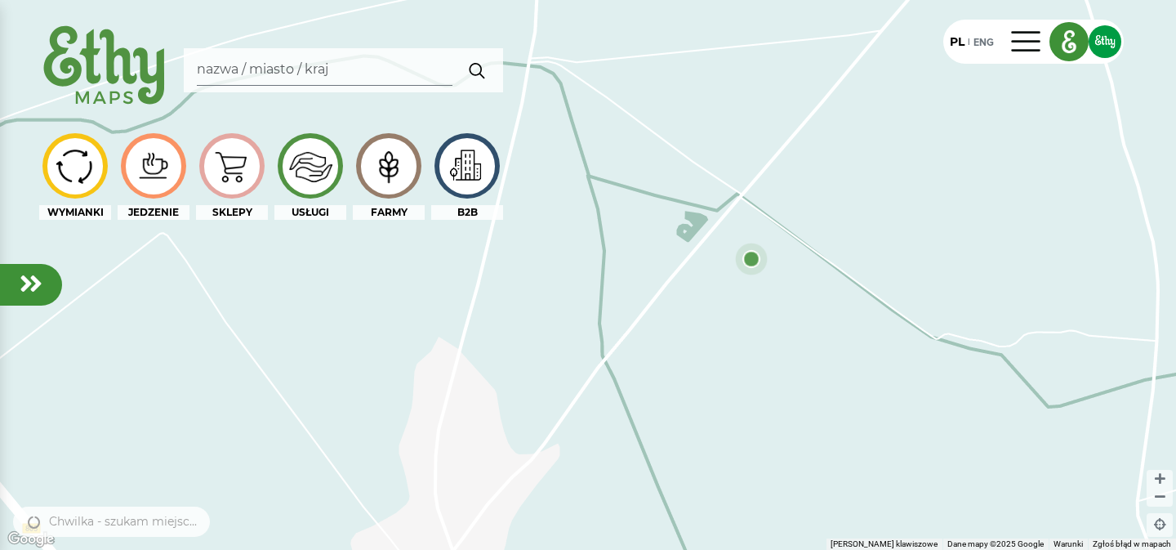
click at [383, 183] on img at bounding box center [388, 166] width 55 height 52
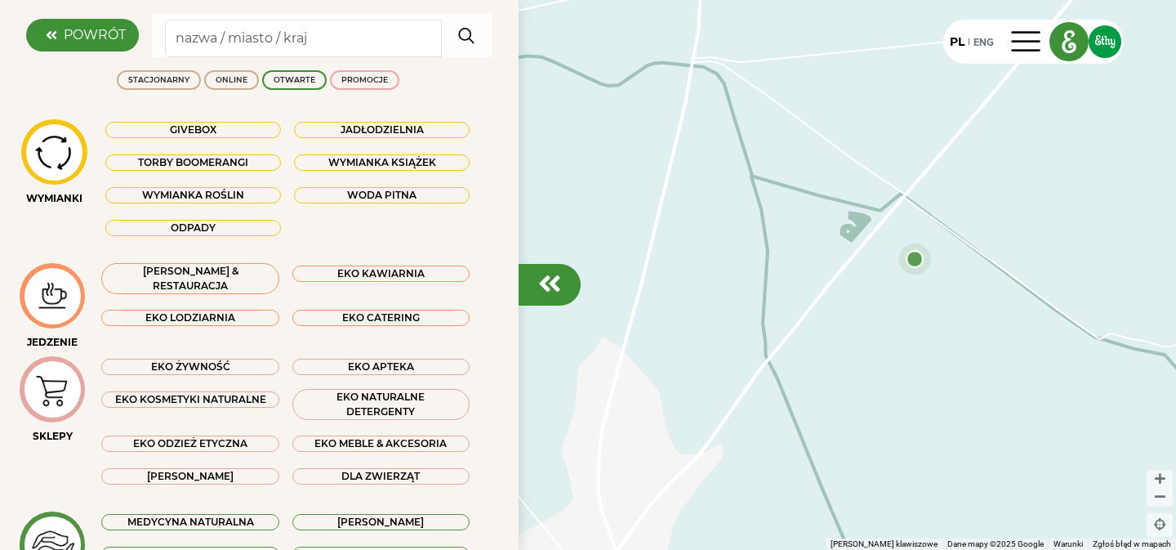
scroll to position [299, 0]
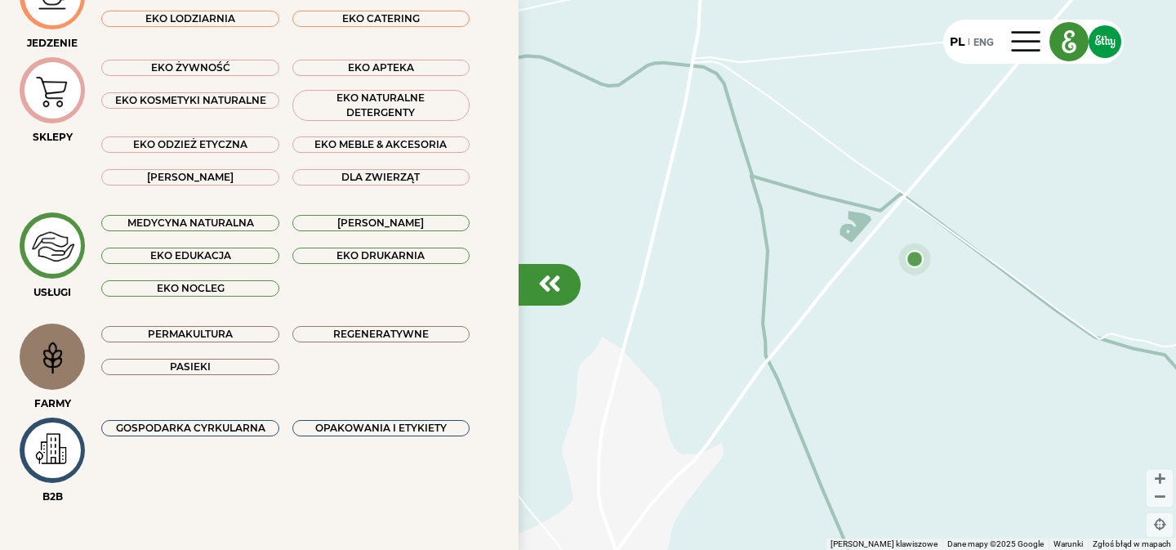
click at [64, 360] on div at bounding box center [52, 356] width 56 height 56
click at [55, 341] on div at bounding box center [52, 356] width 56 height 56
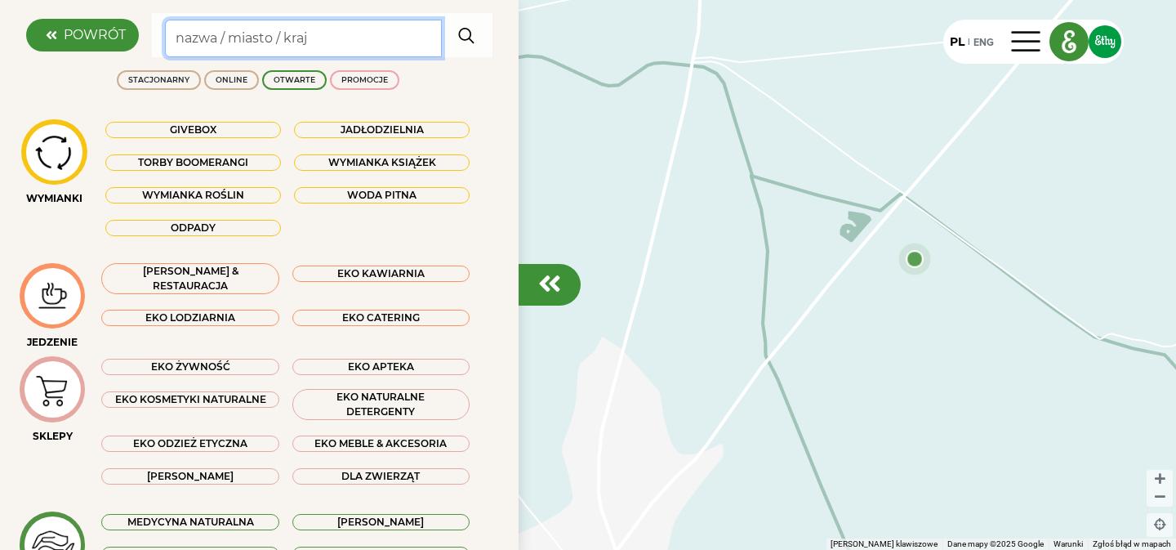
click at [351, 40] on input "Search" at bounding box center [303, 39] width 277 height 38
click at [113, 37] on label "POWRÓT" at bounding box center [95, 35] width 62 height 20
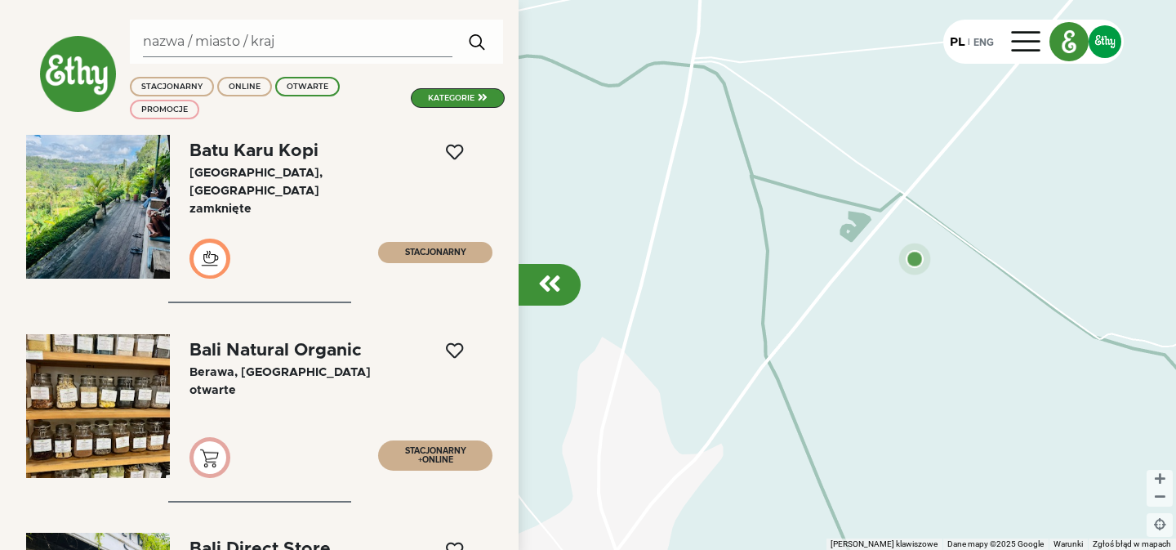
click at [549, 281] on em at bounding box center [549, 283] width 23 height 26
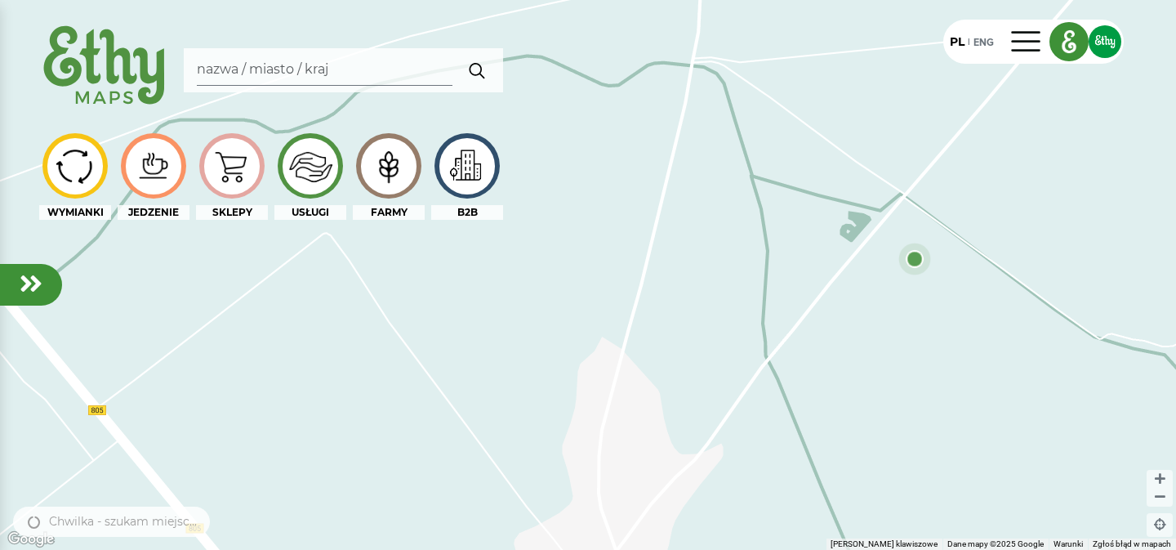
click at [317, 176] on div at bounding box center [311, 166] width 56 height 56
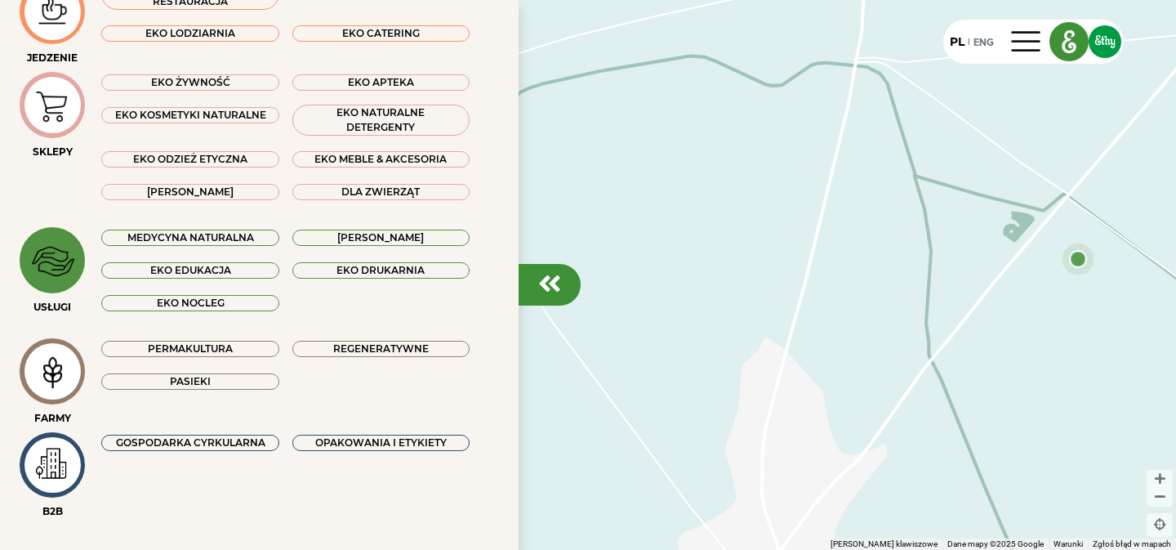
scroll to position [299, 0]
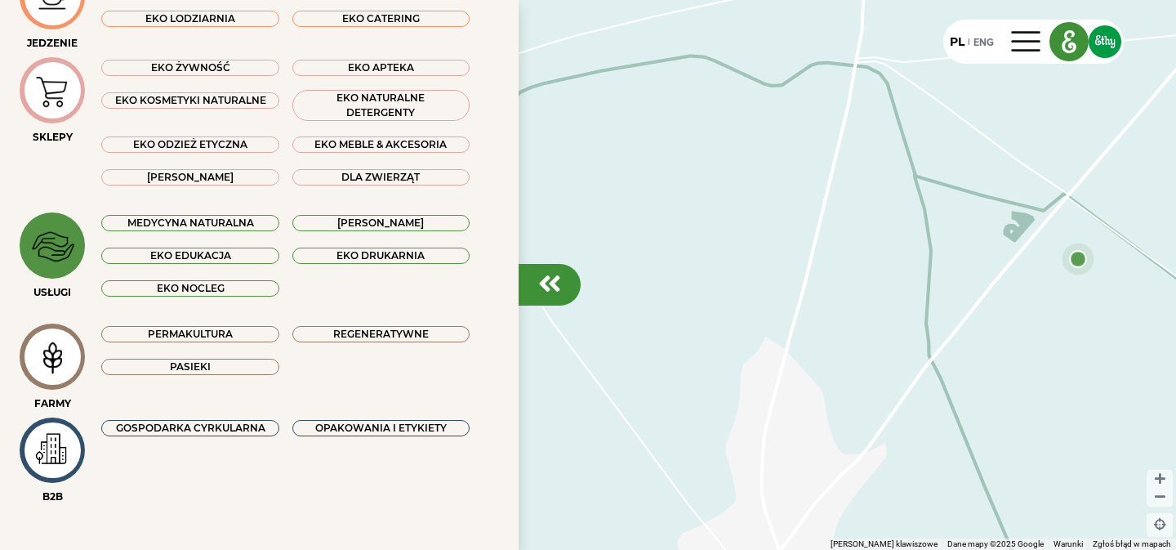
click at [65, 246] on div at bounding box center [52, 245] width 56 height 56
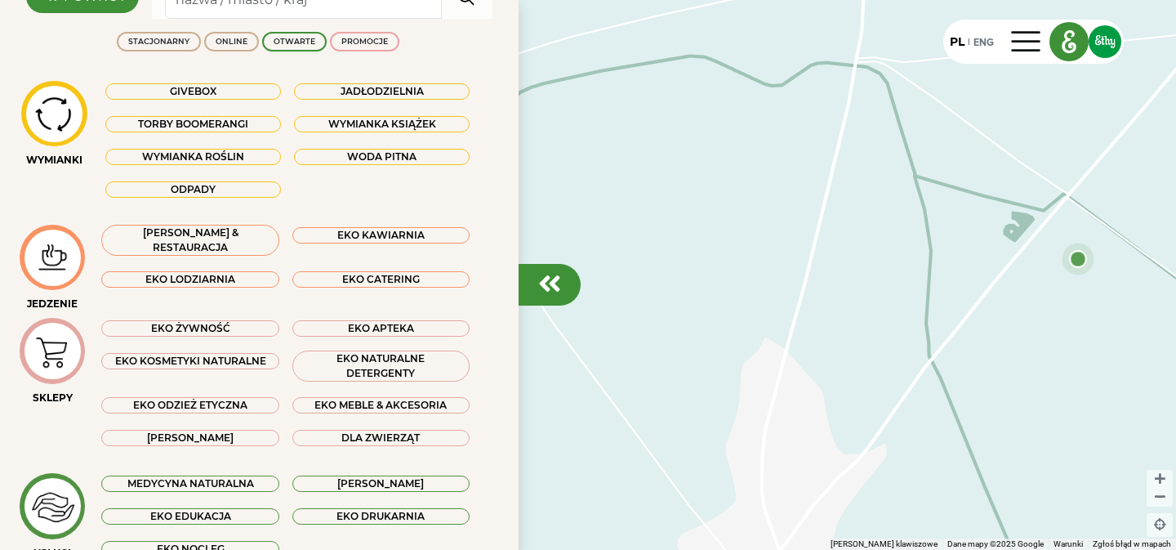
scroll to position [0, 0]
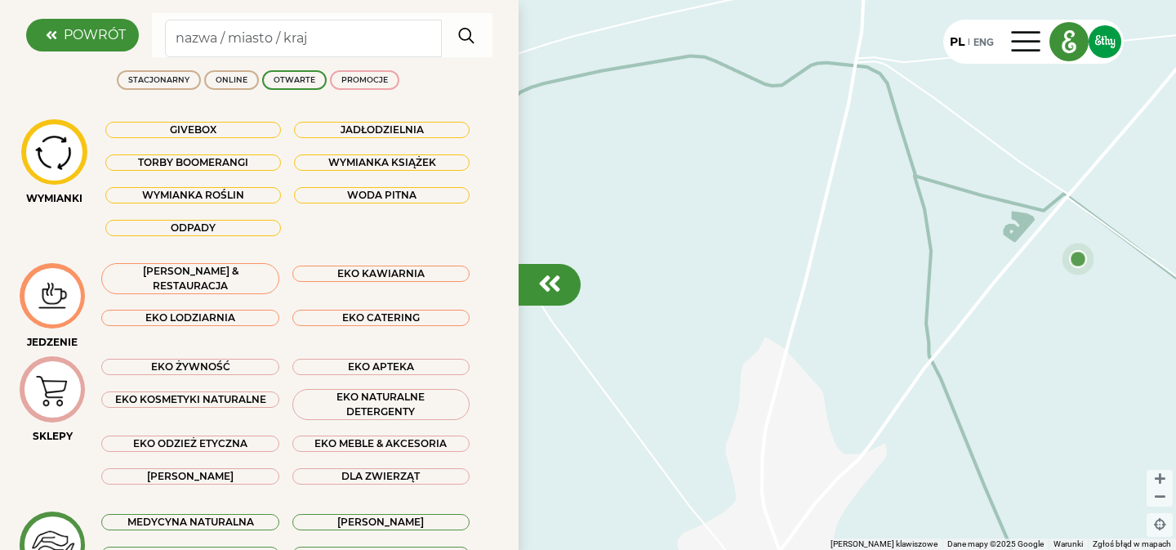
click at [544, 282] on em at bounding box center [549, 283] width 23 height 26
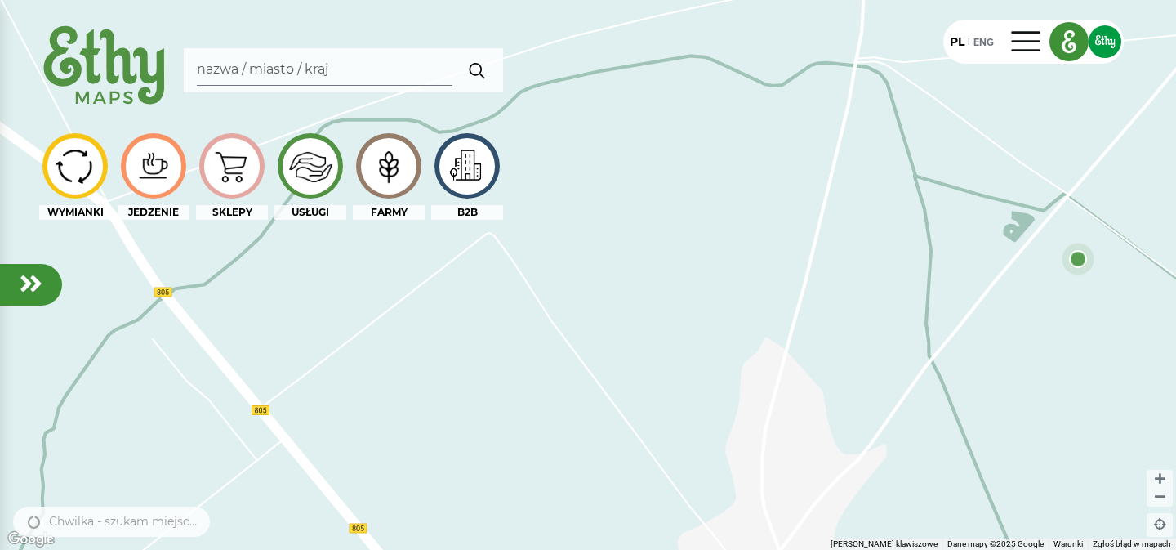
click at [409, 156] on div at bounding box center [389, 166] width 56 height 56
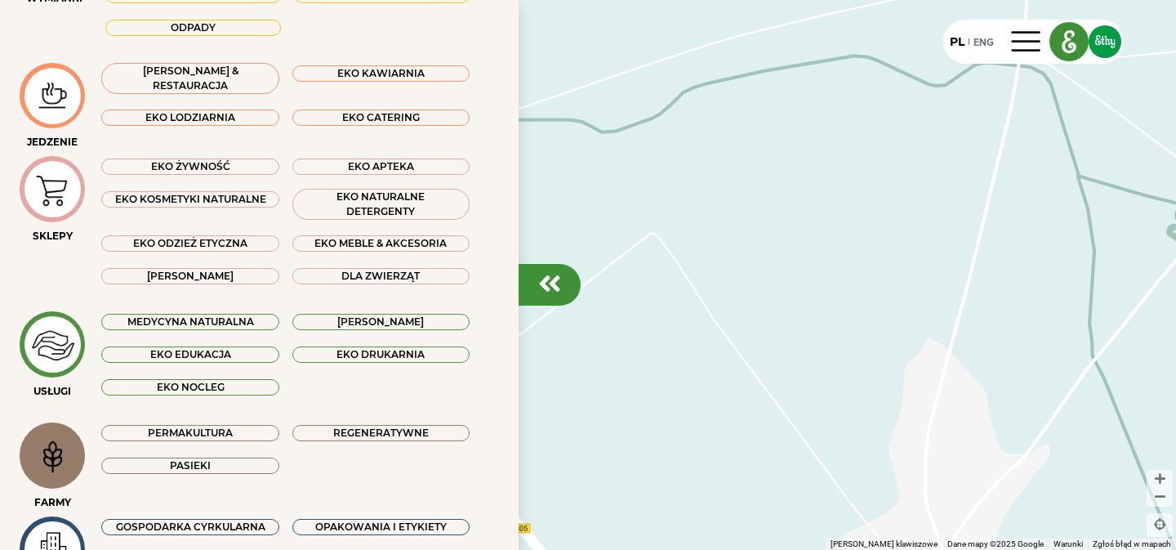
scroll to position [299, 0]
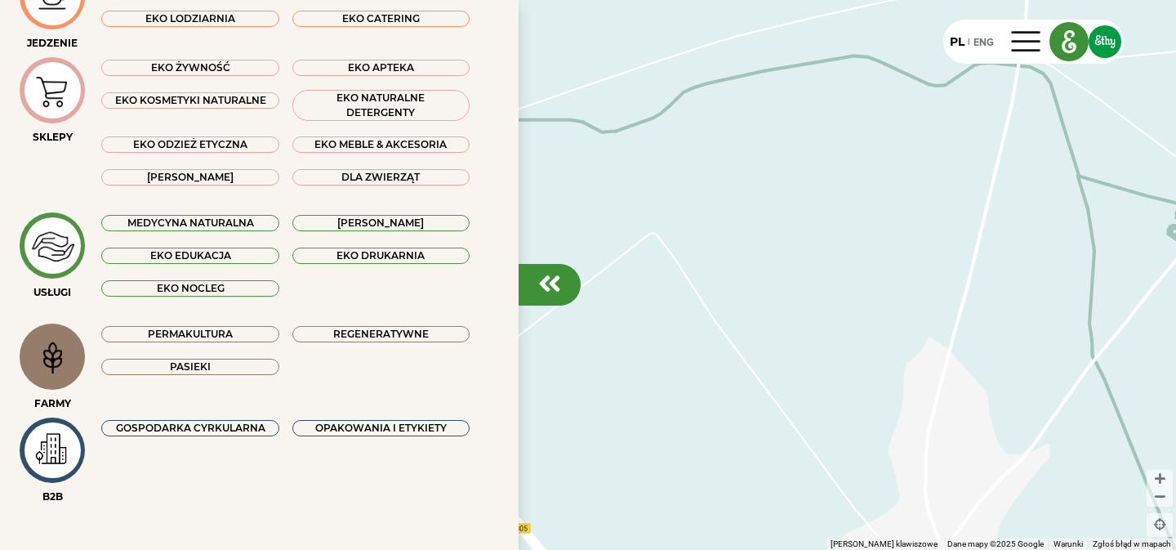
click at [53, 292] on div "USŁUGI" at bounding box center [52, 292] width 65 height 15
click at [65, 371] on div at bounding box center [52, 356] width 56 height 56
click at [65, 286] on div "USŁUGI" at bounding box center [52, 292] width 65 height 15
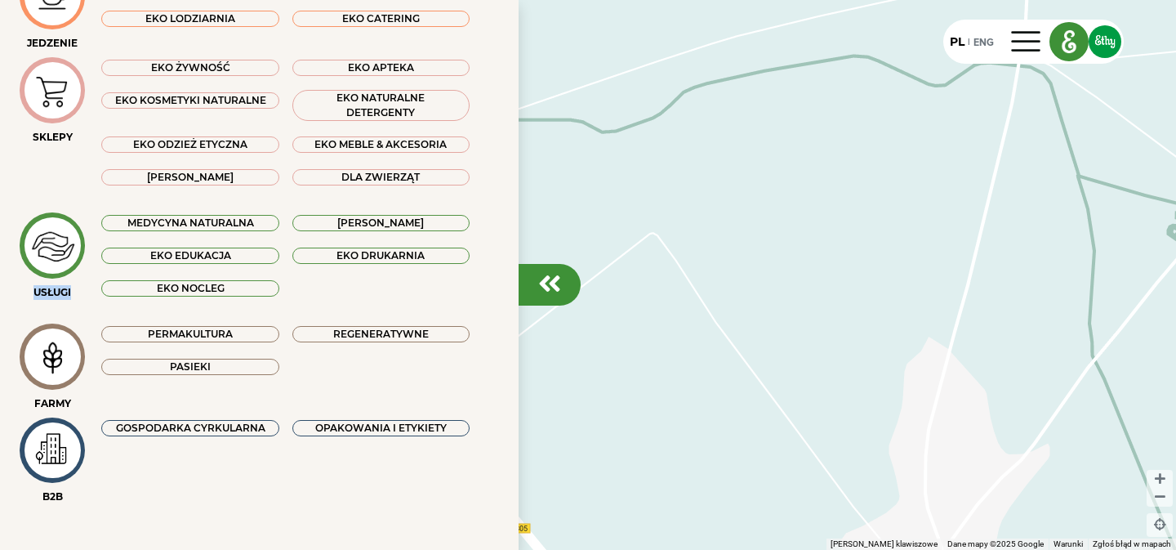
click at [196, 293] on div "EKO NOCLEG" at bounding box center [189, 288] width 177 height 16
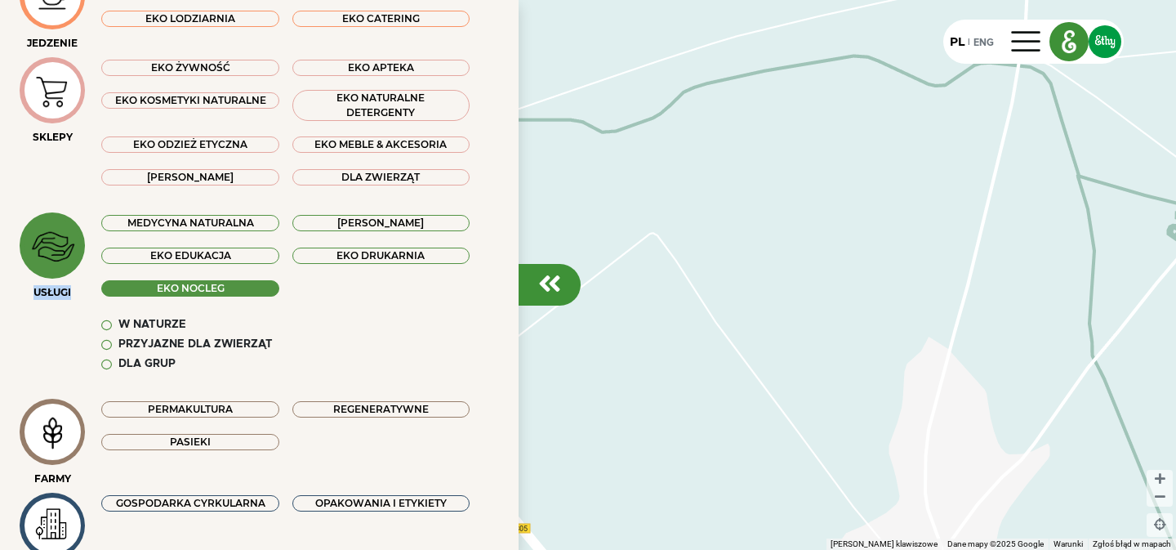
click at [196, 292] on div "EKO NOCLEG" at bounding box center [189, 288] width 177 height 16
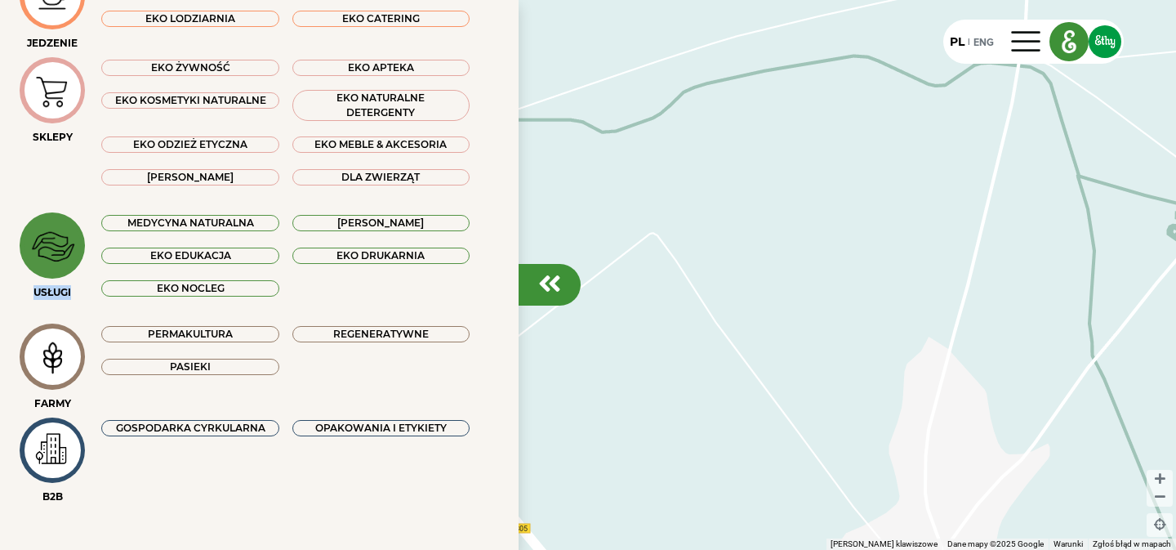
click at [56, 233] on img at bounding box center [52, 246] width 55 height 54
click at [56, 287] on div "USŁUGI" at bounding box center [52, 292] width 65 height 15
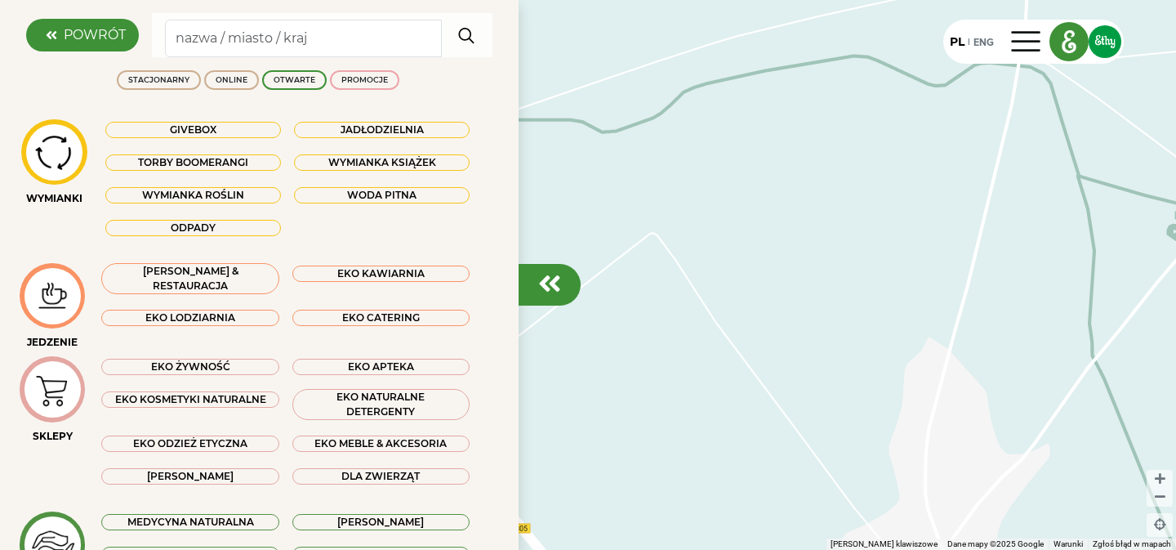
click at [537, 283] on div at bounding box center [550, 285] width 62 height 42
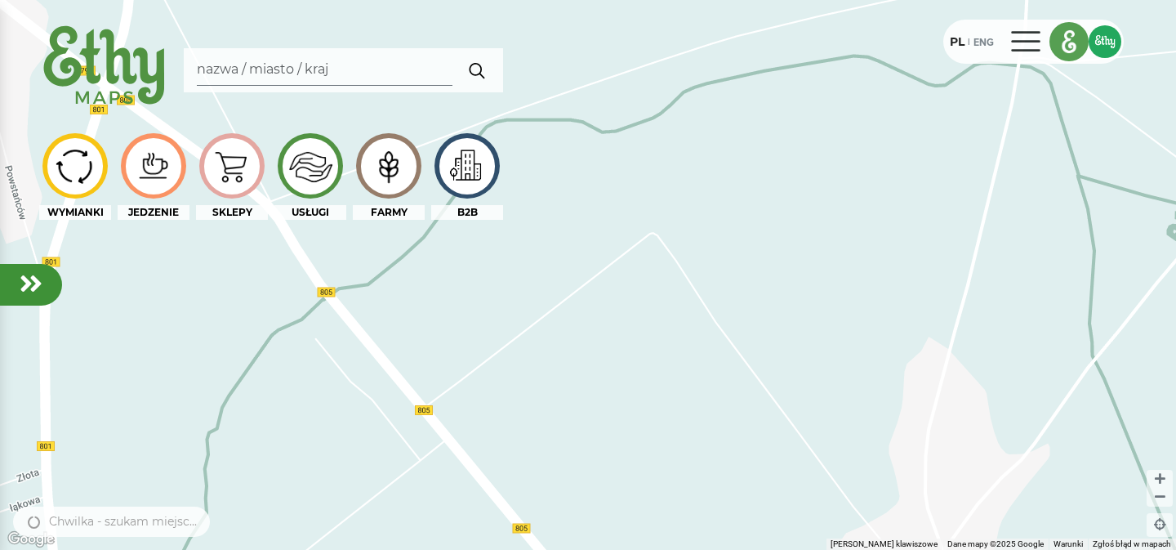
click at [1028, 34] on div at bounding box center [1026, 42] width 39 height 26
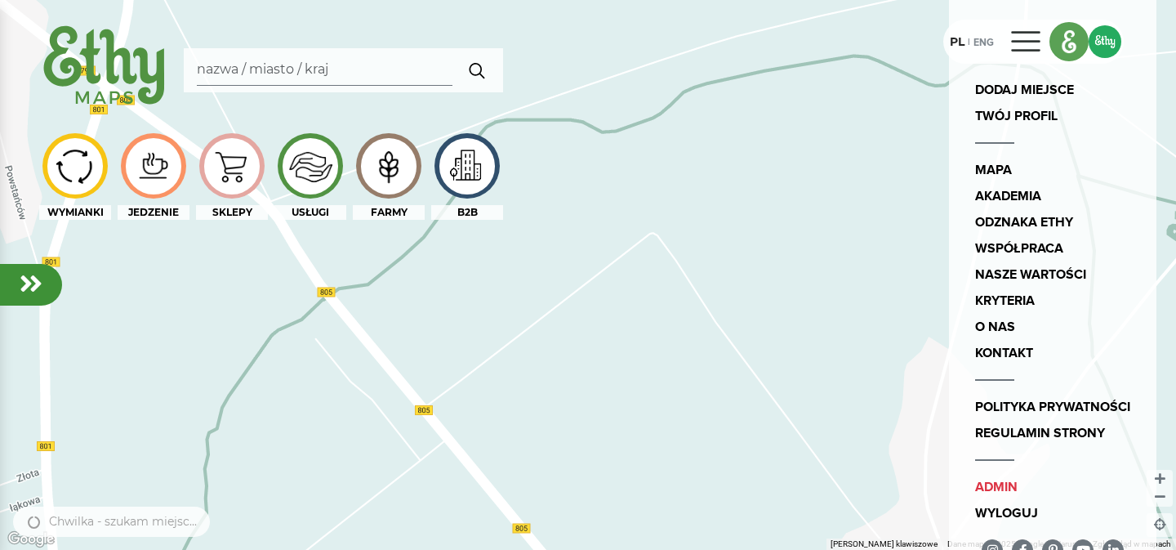
click at [1038, 49] on div at bounding box center [1026, 42] width 39 height 26
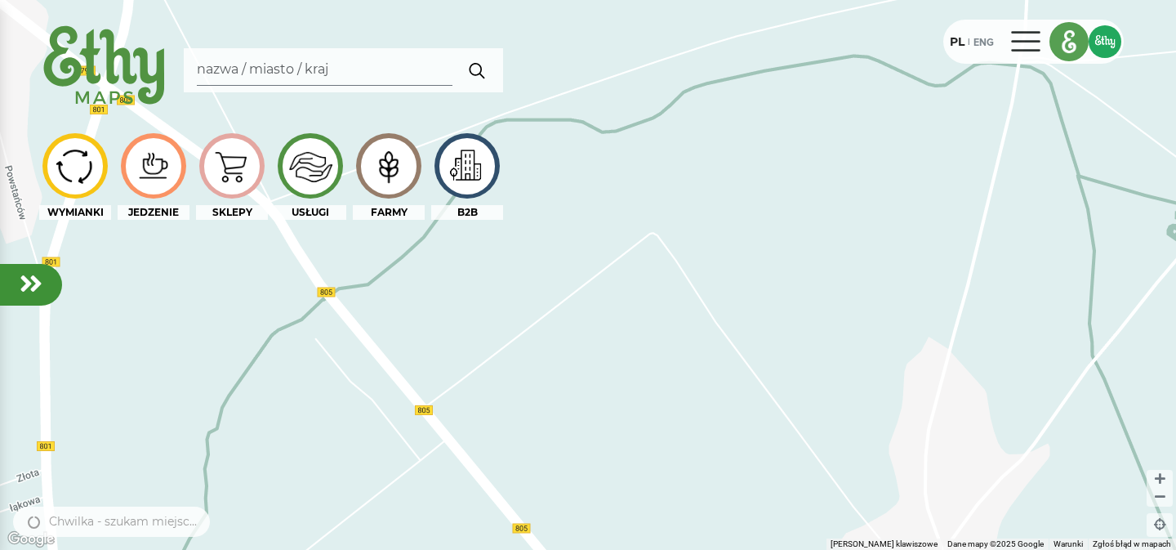
click at [1038, 48] on div at bounding box center [1026, 42] width 39 height 26
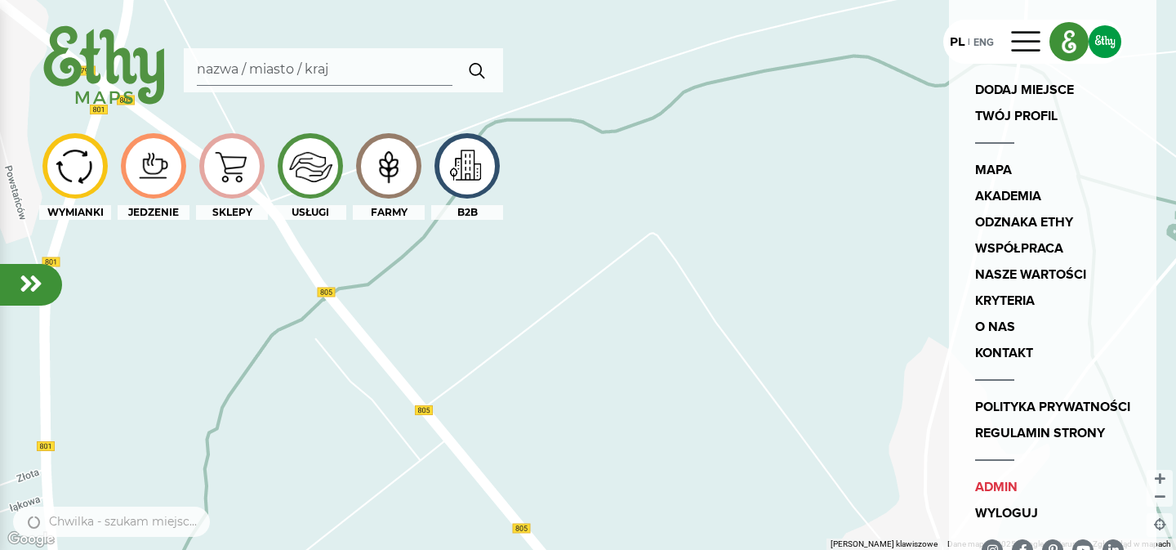
click at [1027, 470] on div "admin Wyloguj" at bounding box center [1052, 492] width 181 height 67
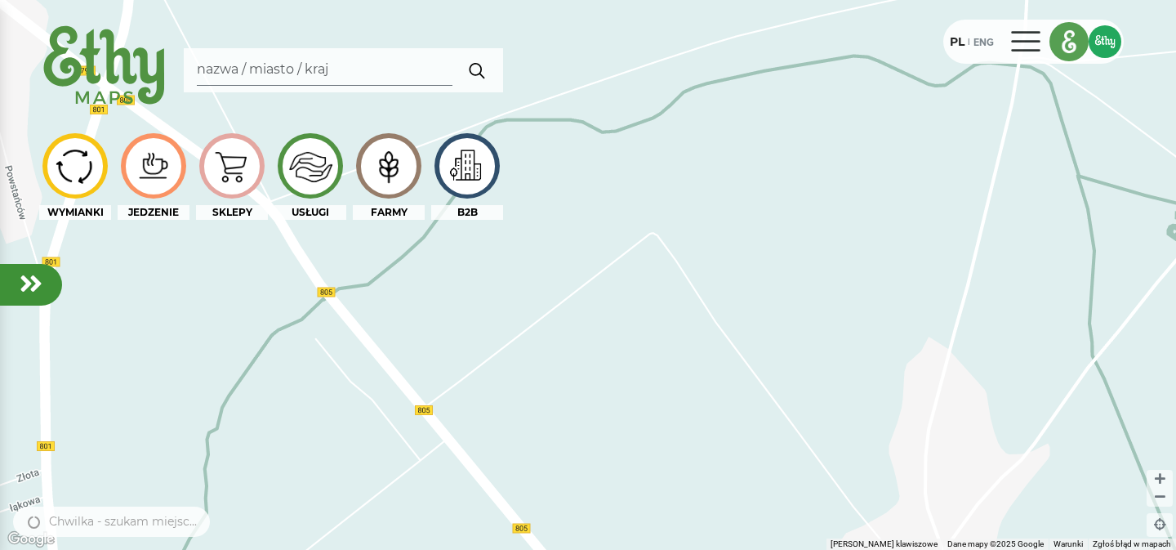
click at [1034, 51] on div at bounding box center [1026, 42] width 39 height 26
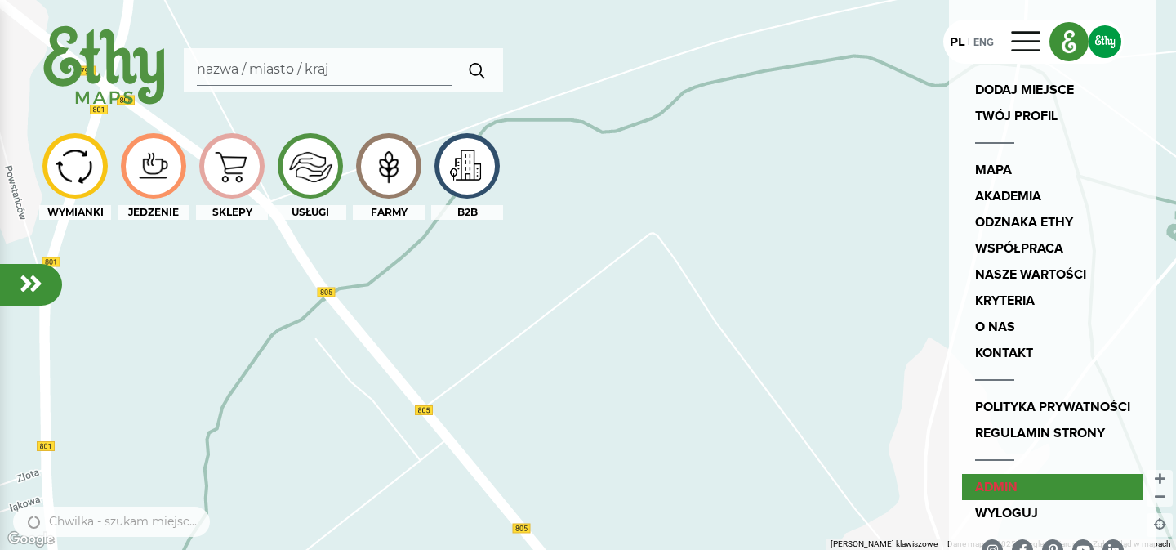
click at [990, 483] on link "admin" at bounding box center [1052, 487] width 181 height 26
